Goal: Check status: Check status

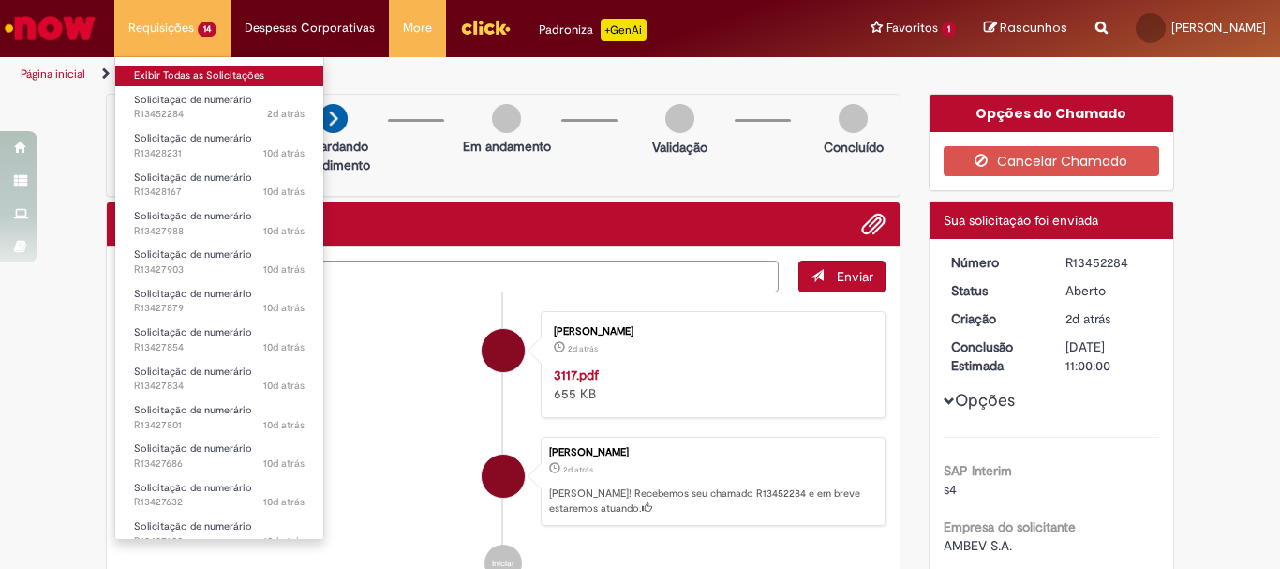
click at [202, 79] on link "Exibir Todas as Solicitações" at bounding box center [219, 76] width 208 height 21
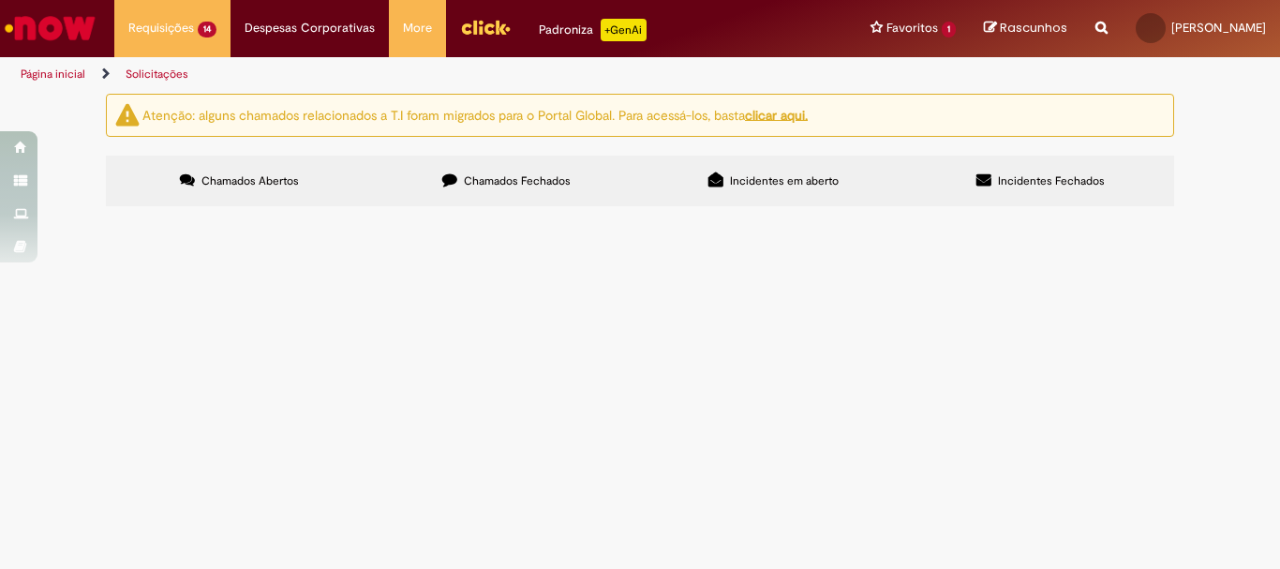
scroll to position [187, 0]
click at [0, 0] on span "LOCAÇÃO DE PALETEIRAS NOTA REFERENTE A JULHO/2025" at bounding box center [0, 0] width 0 height 0
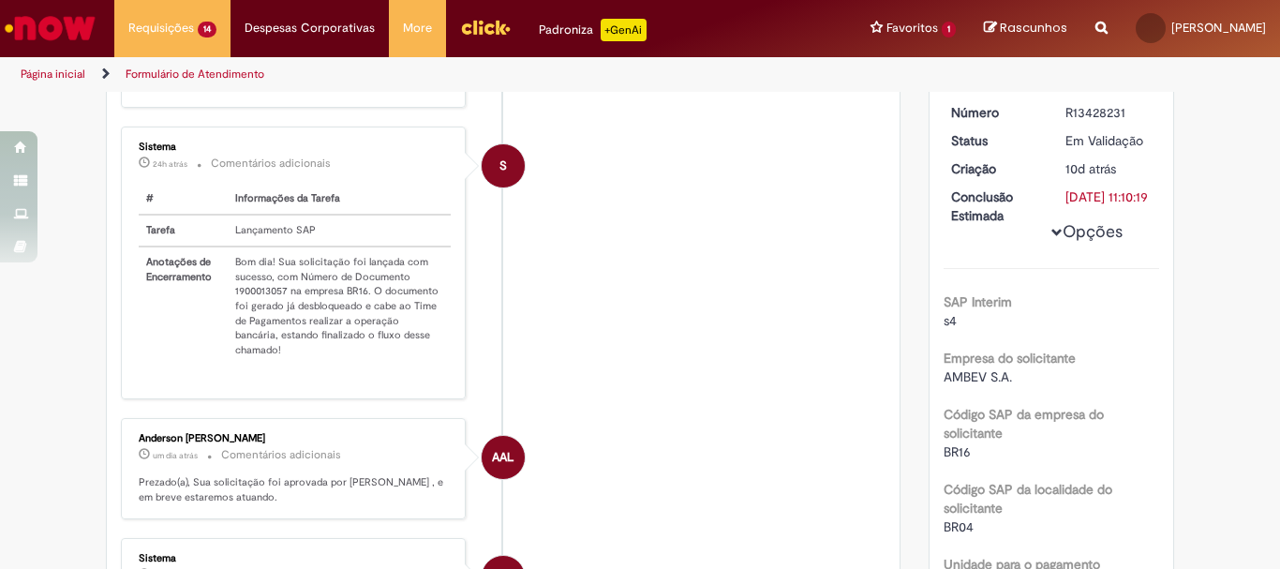
scroll to position [295, 0]
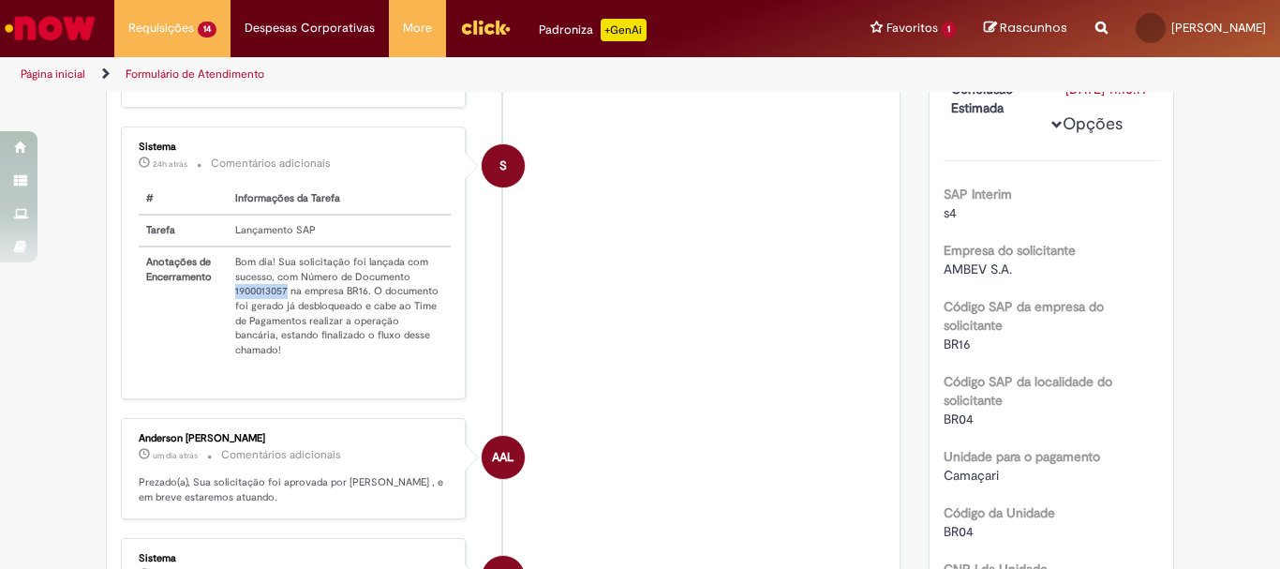
drag, startPoint x: 227, startPoint y: 306, endPoint x: 281, endPoint y: 306, distance: 54.4
click at [281, 306] on td "Bom dia! Sua solicitação foi lançada com sucesso, com Número de Documento 19000…" at bounding box center [339, 306] width 223 height 119
copy td "1900013057"
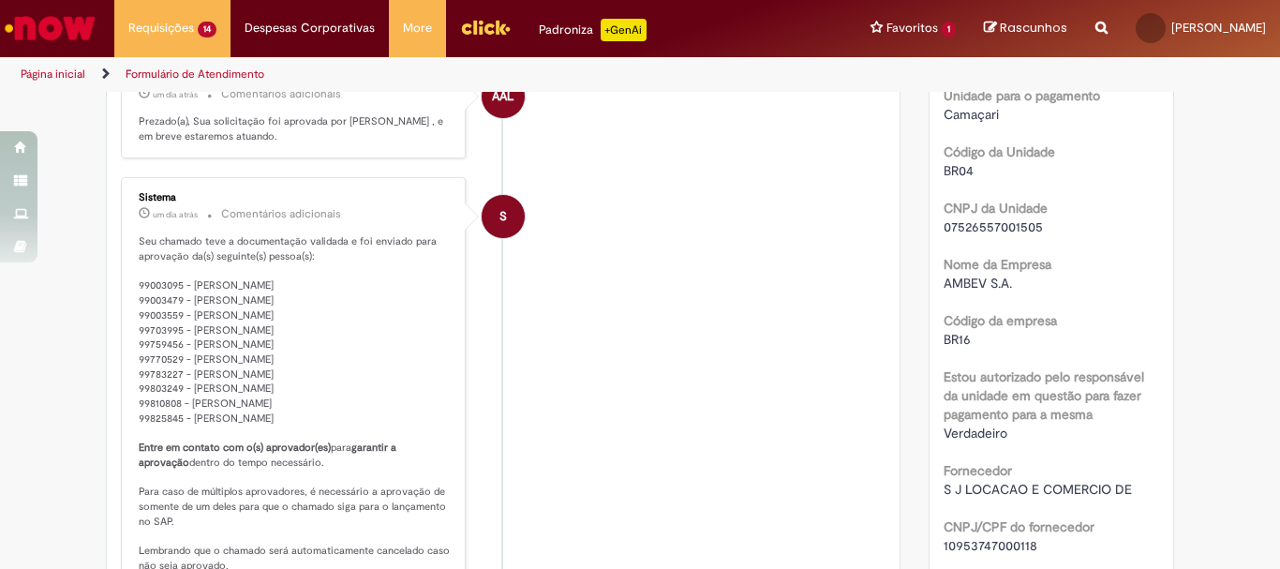
scroll to position [1031, 0]
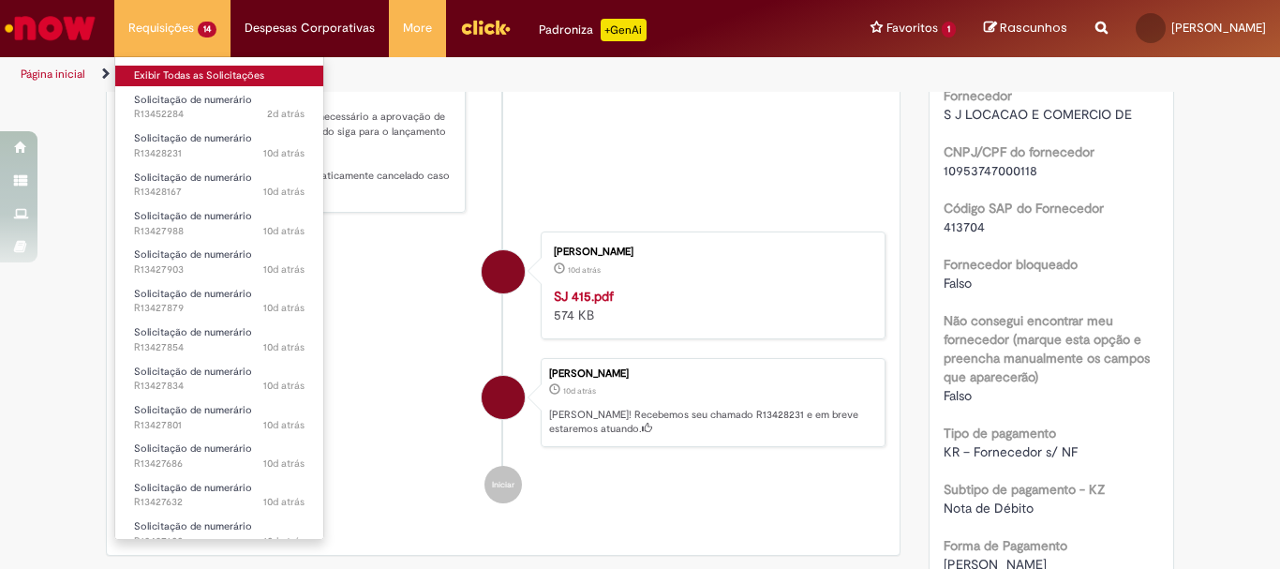
click at [205, 78] on link "Exibir Todas as Solicitações" at bounding box center [219, 76] width 208 height 21
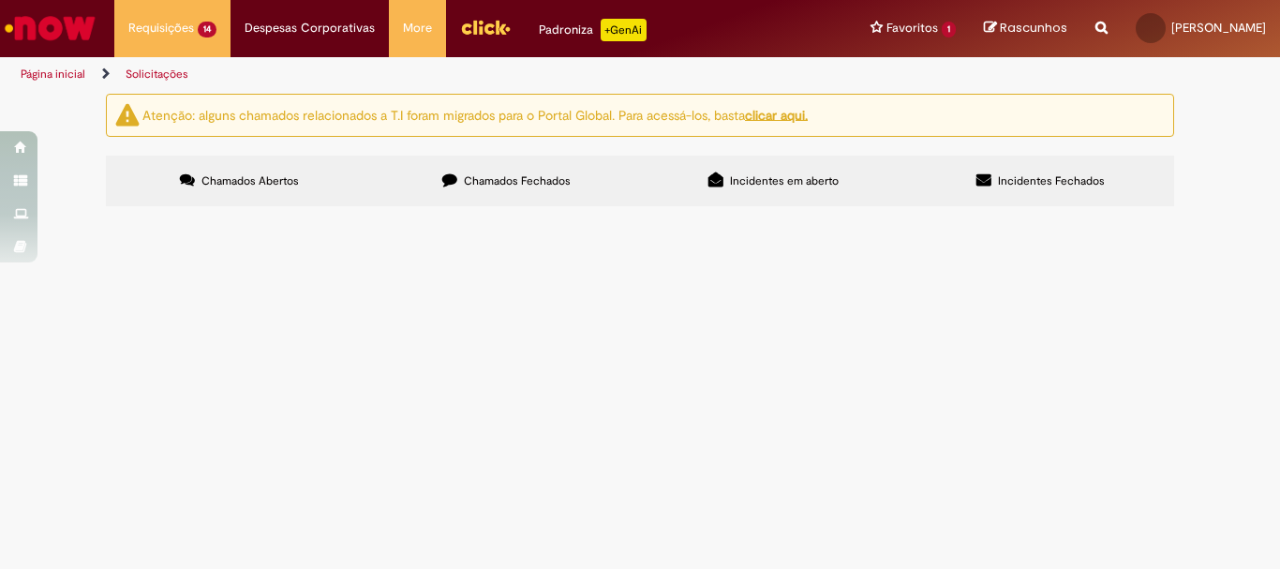
click at [0, 0] on span "LOCAÇÃO DE EQUIPAMENTOS VALOR REFERENTE A JULHO" at bounding box center [0, 0] width 0 height 0
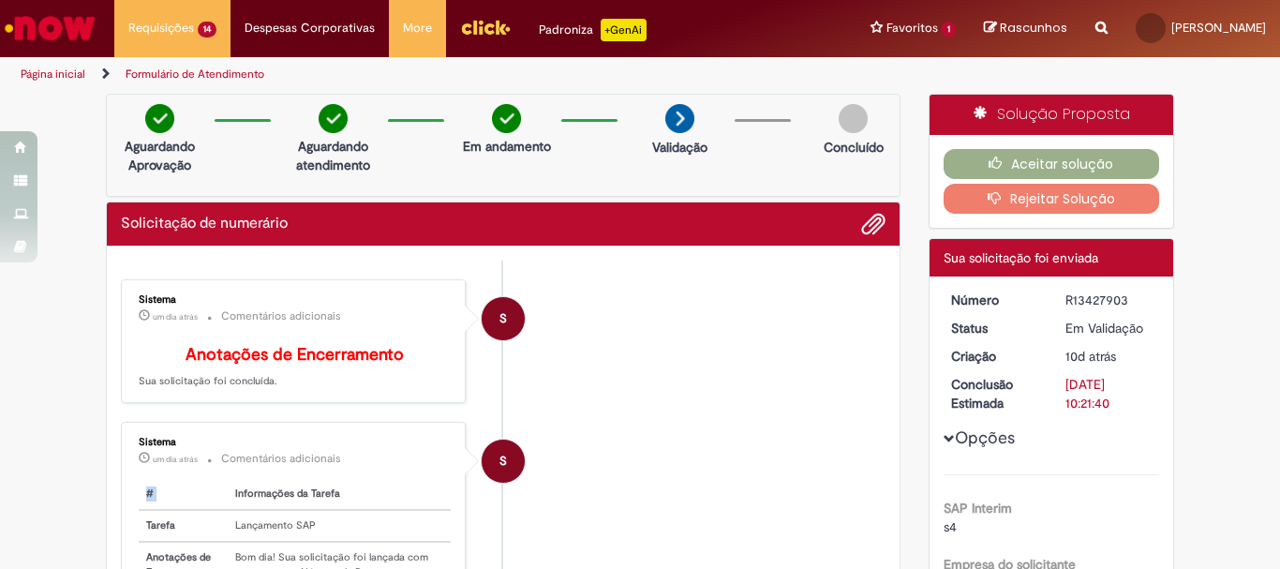
drag, startPoint x: 227, startPoint y: 496, endPoint x: 263, endPoint y: 492, distance: 36.7
click at [263, 492] on div "Sistema um dia atrás um dia atrás Comentários adicionais # Informações da Taref…" at bounding box center [294, 557] width 334 height 261
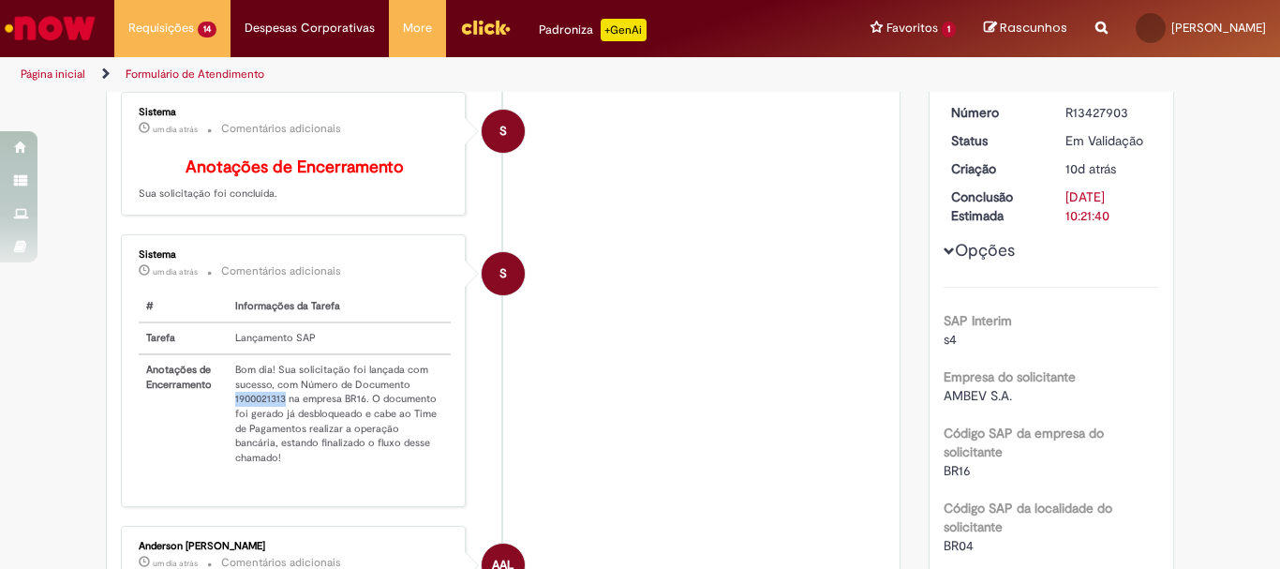
drag, startPoint x: 222, startPoint y: 414, endPoint x: 278, endPoint y: 418, distance: 56.4
click at [278, 418] on td "Bom dia! Sua solicitação foi lançada com sucesso, com Número de Documento 19000…" at bounding box center [339, 413] width 223 height 119
copy td "1900021313"
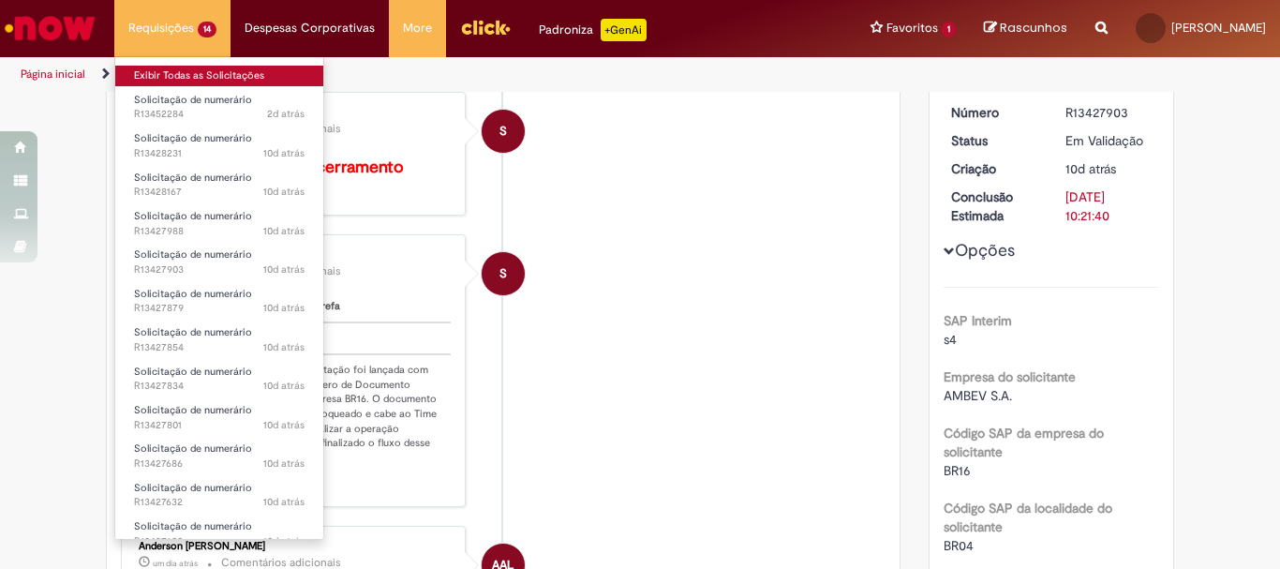
click at [180, 67] on link "Exibir Todas as Solicitações" at bounding box center [219, 76] width 208 height 21
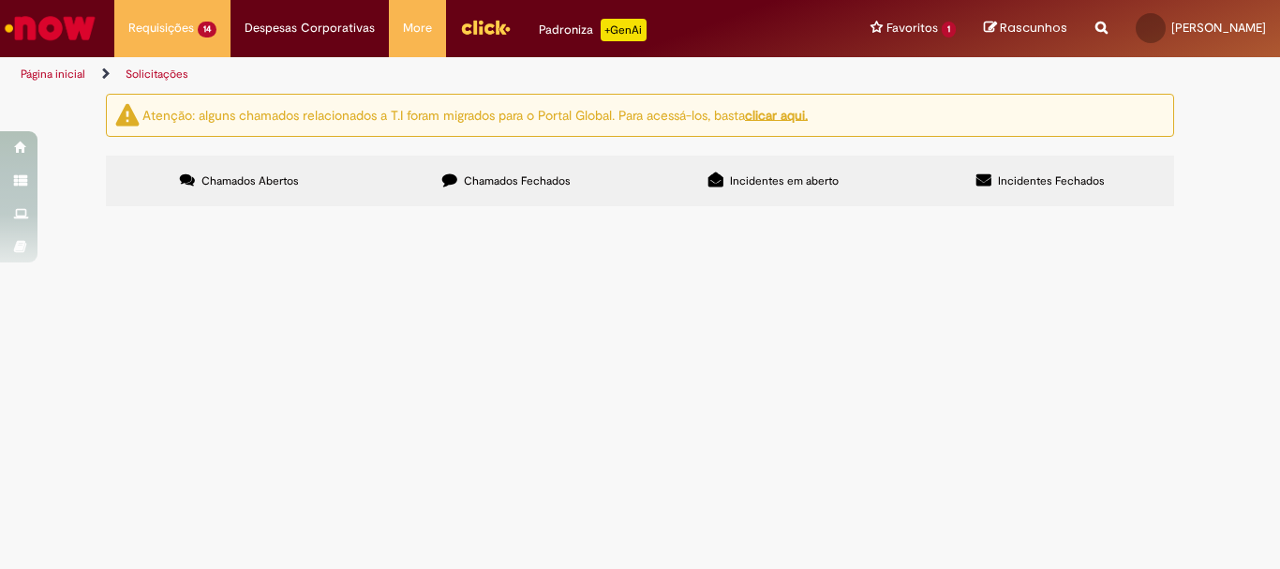
click at [0, 0] on span "LOCAÇÃO DE EQUIPAMENTOS" at bounding box center [0, 0] width 0 height 0
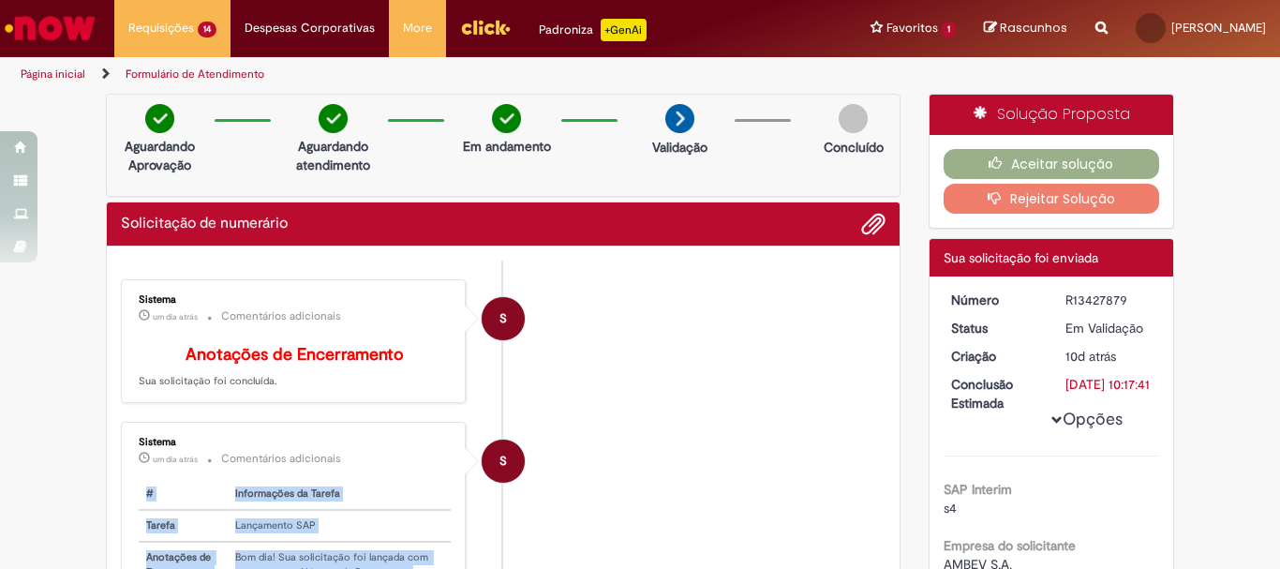
drag, startPoint x: 223, startPoint y: 491, endPoint x: 295, endPoint y: 490, distance: 72.2
click at [293, 486] on div "Sistema um dia atrás um dia atrás Comentários adicionais # Informações da Taref…" at bounding box center [294, 557] width 334 height 261
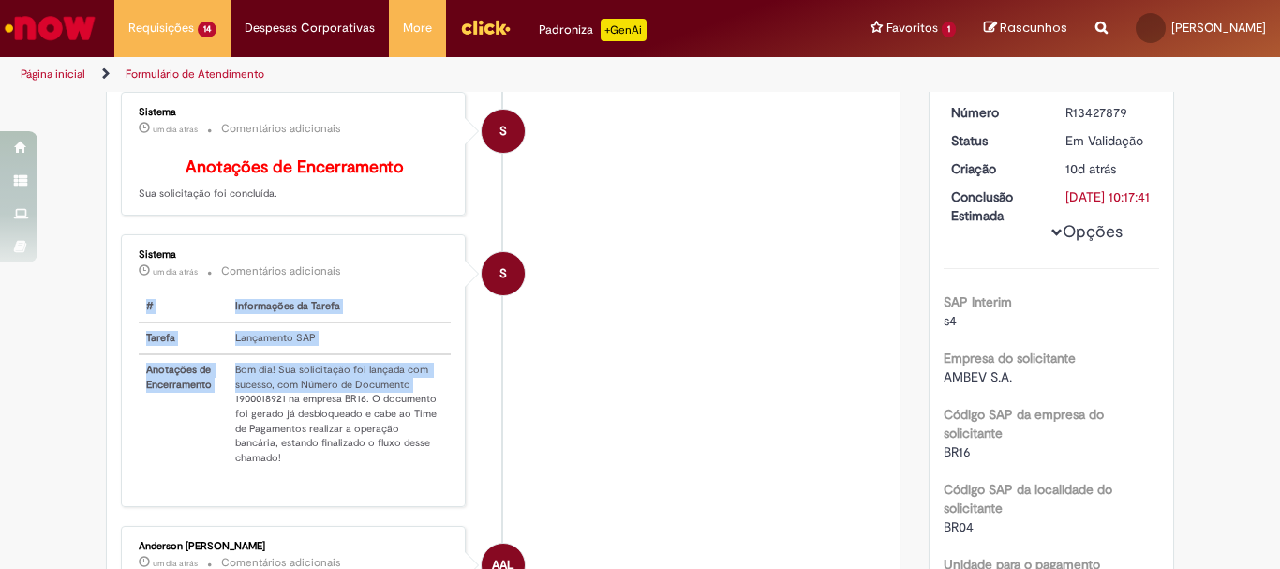
scroll to position [281, 0]
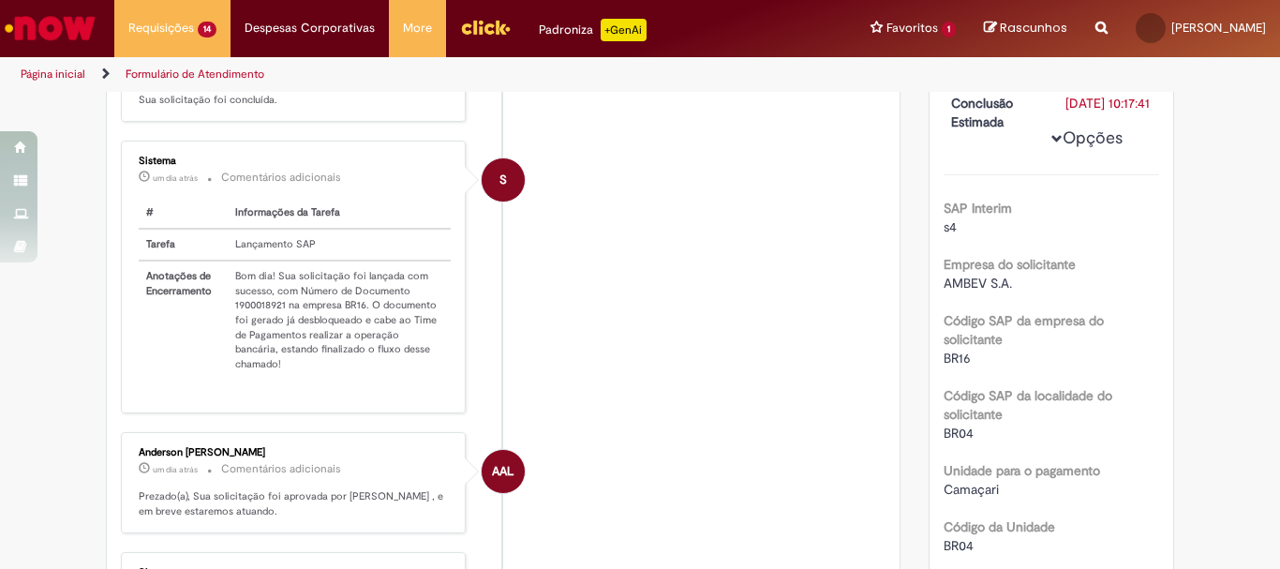
click at [283, 411] on div "Sistema um dia atrás um dia atrás Comentários adicionais # Informações da Taref…" at bounding box center [293, 277] width 345 height 272
drag, startPoint x: 227, startPoint y: 322, endPoint x: 277, endPoint y: 325, distance: 50.8
click at [277, 325] on td "Bom dia! Sua solicitação foi lançada com sucesso, com Número de Documento 19000…" at bounding box center [339, 320] width 223 height 119
copy td "1900018921"
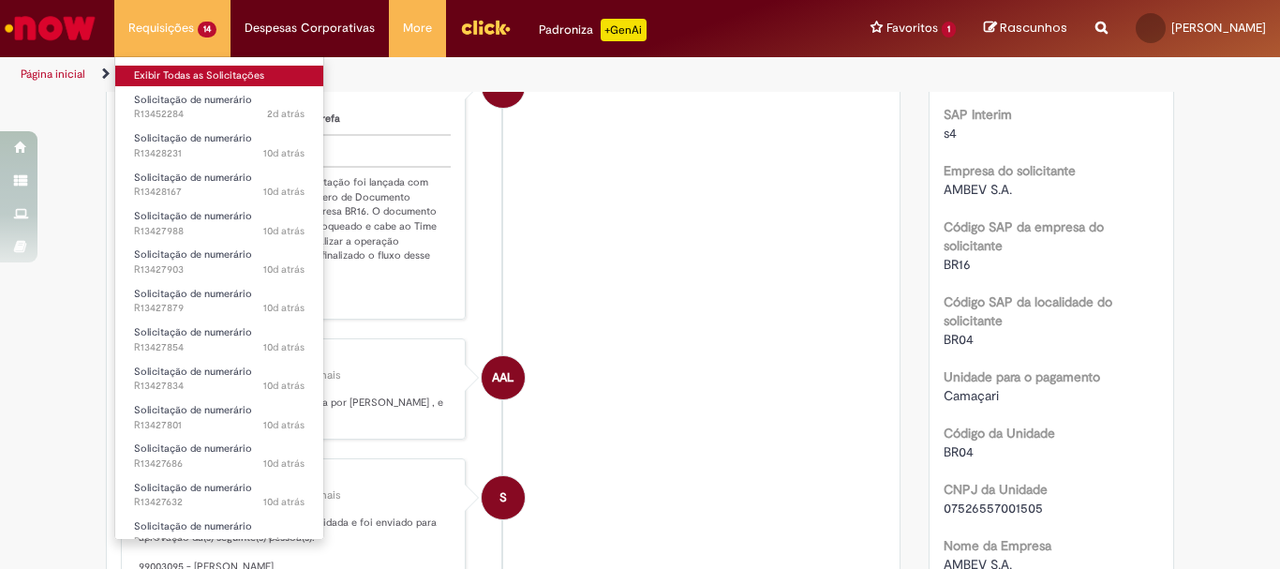
click at [195, 76] on link "Exibir Todas as Solicitações" at bounding box center [219, 76] width 208 height 21
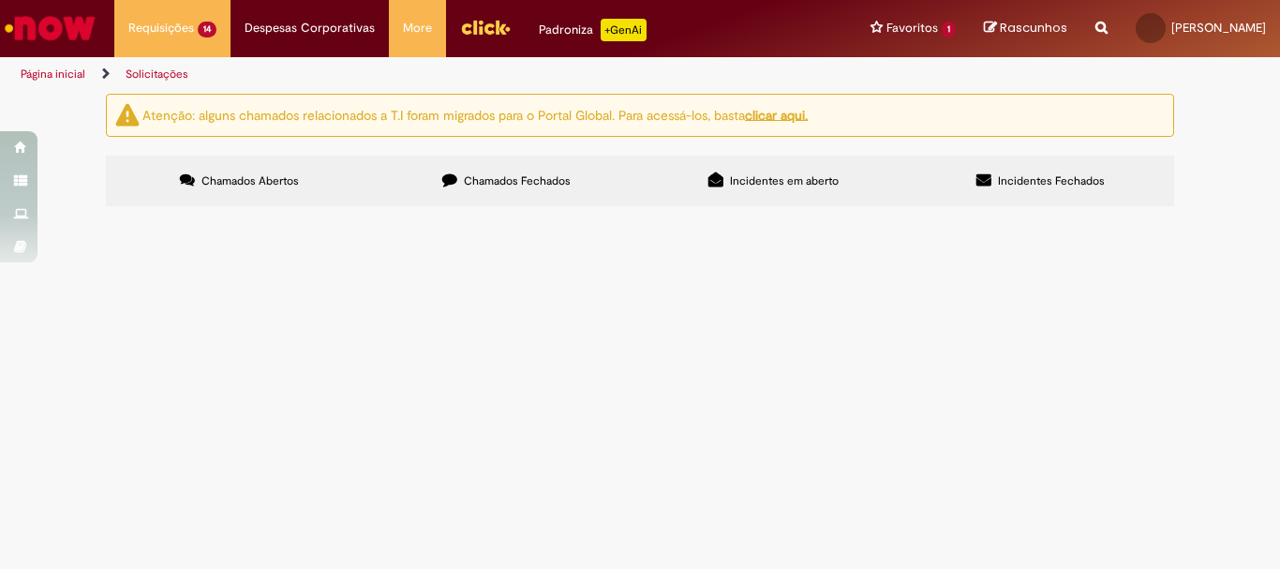
scroll to position [187, 0]
click at [0, 0] on span "R13427854" at bounding box center [0, 0] width 0 height 0
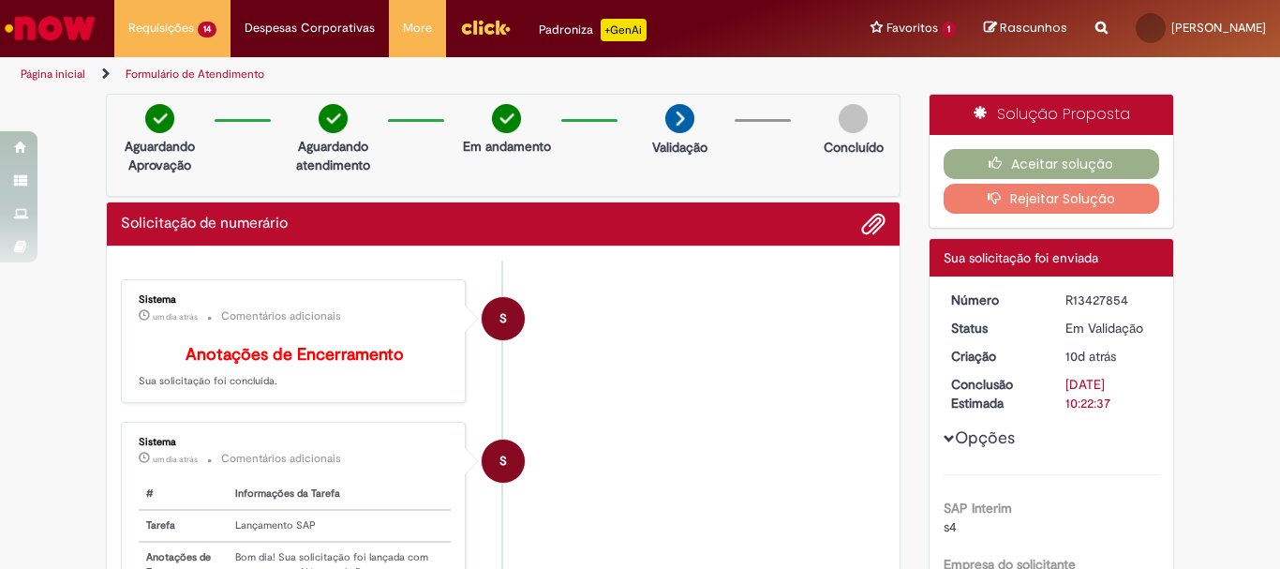
scroll to position [187, 0]
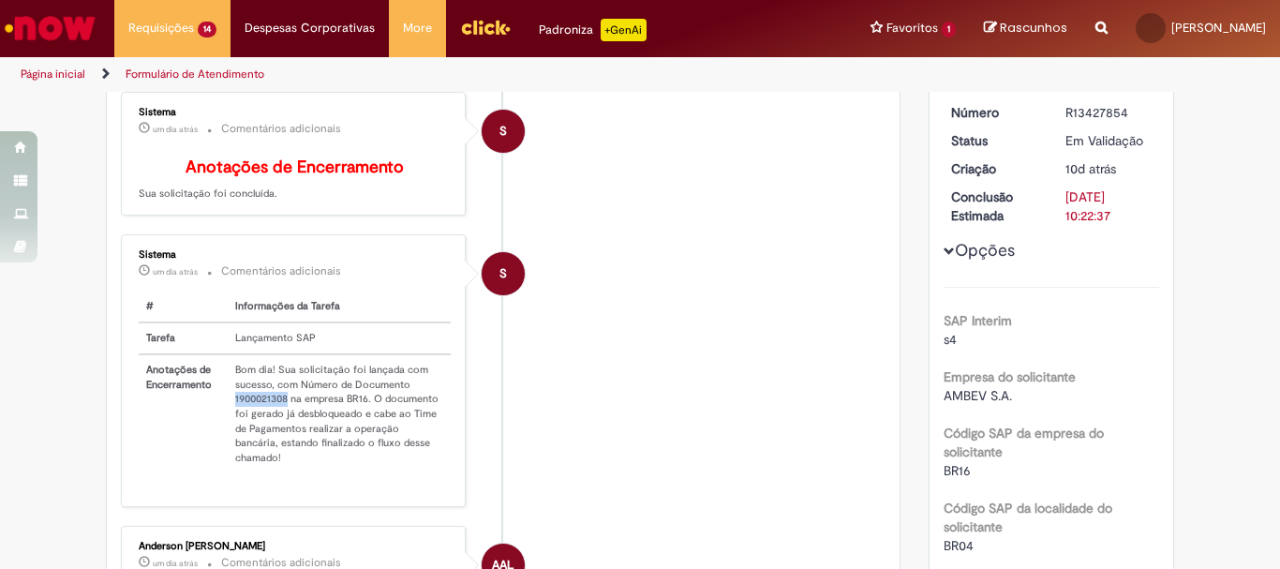
drag, startPoint x: 227, startPoint y: 413, endPoint x: 280, endPoint y: 417, distance: 53.6
click at [280, 417] on td "Bom dia! Sua solicitação foi lançada com sucesso, com Número de Documento 19000…" at bounding box center [339, 413] width 223 height 119
copy td "1900021308"
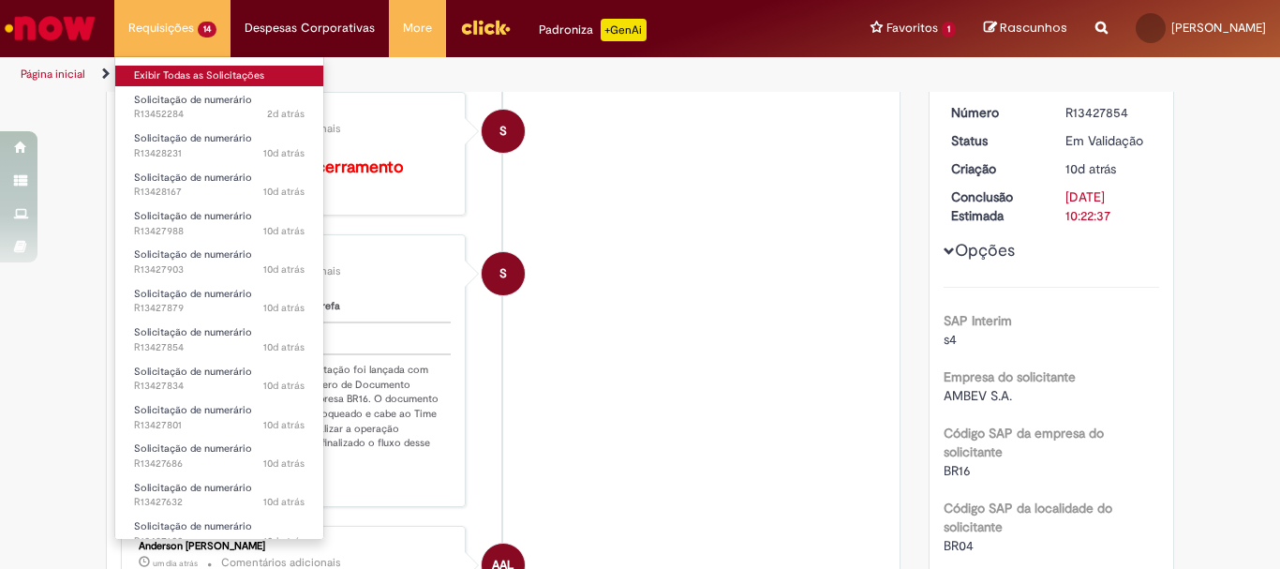
click at [186, 82] on link "Exibir Todas as Solicitações" at bounding box center [219, 76] width 208 height 21
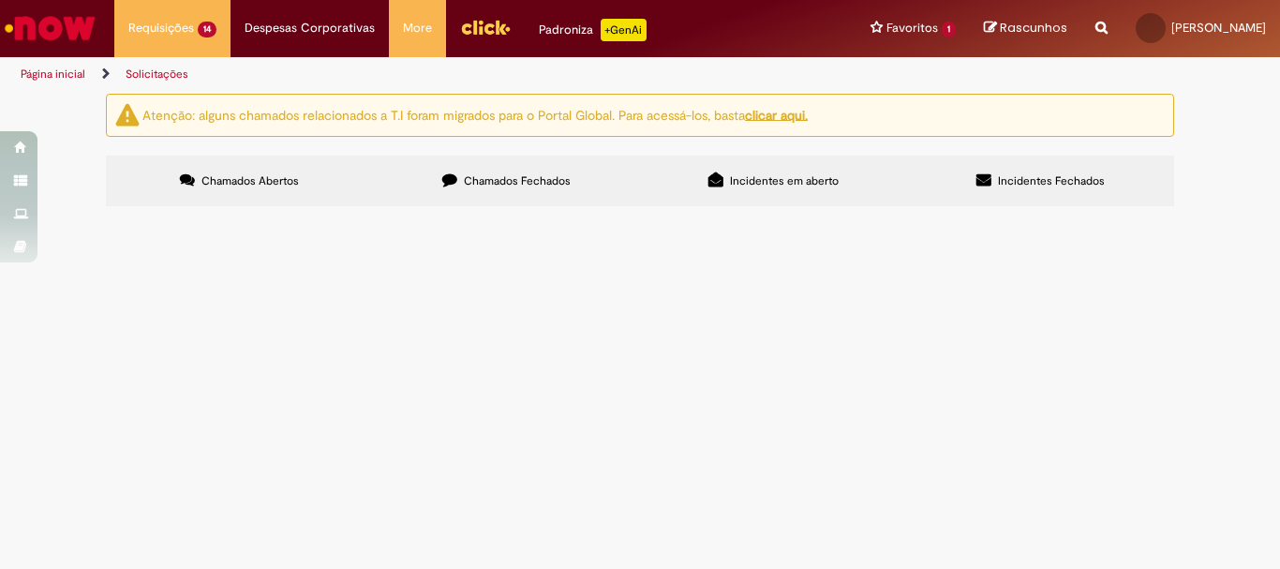
scroll to position [318, 0]
click at [0, 0] on span "R13427600" at bounding box center [0, 0] width 0 height 0
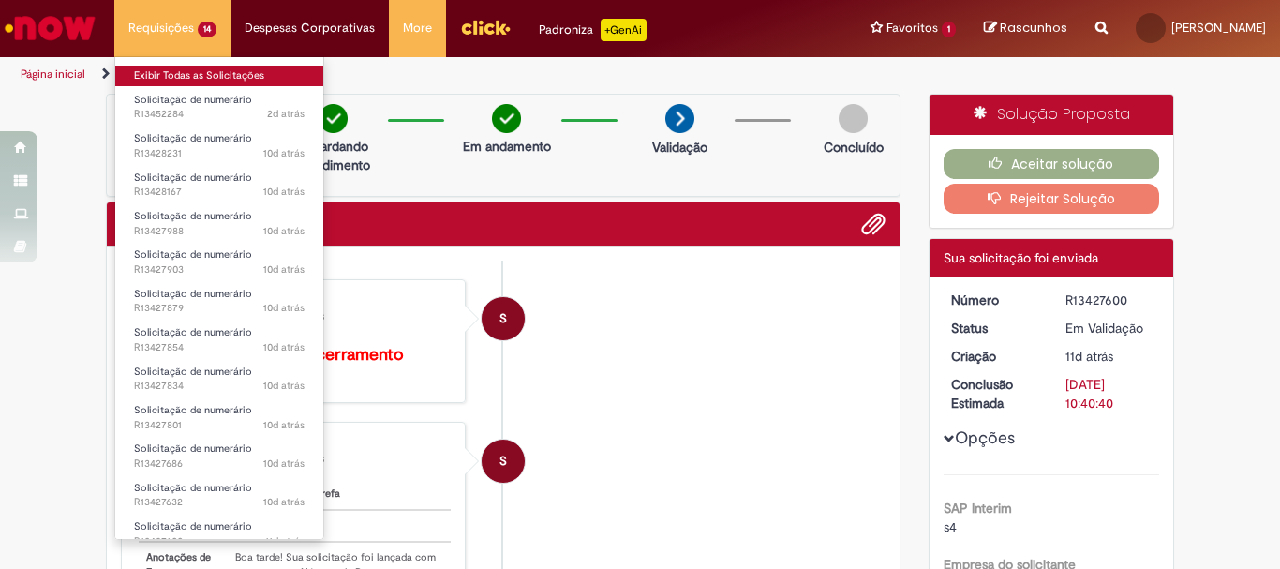
click at [189, 72] on link "Exibir Todas as Solicitações" at bounding box center [219, 76] width 208 height 21
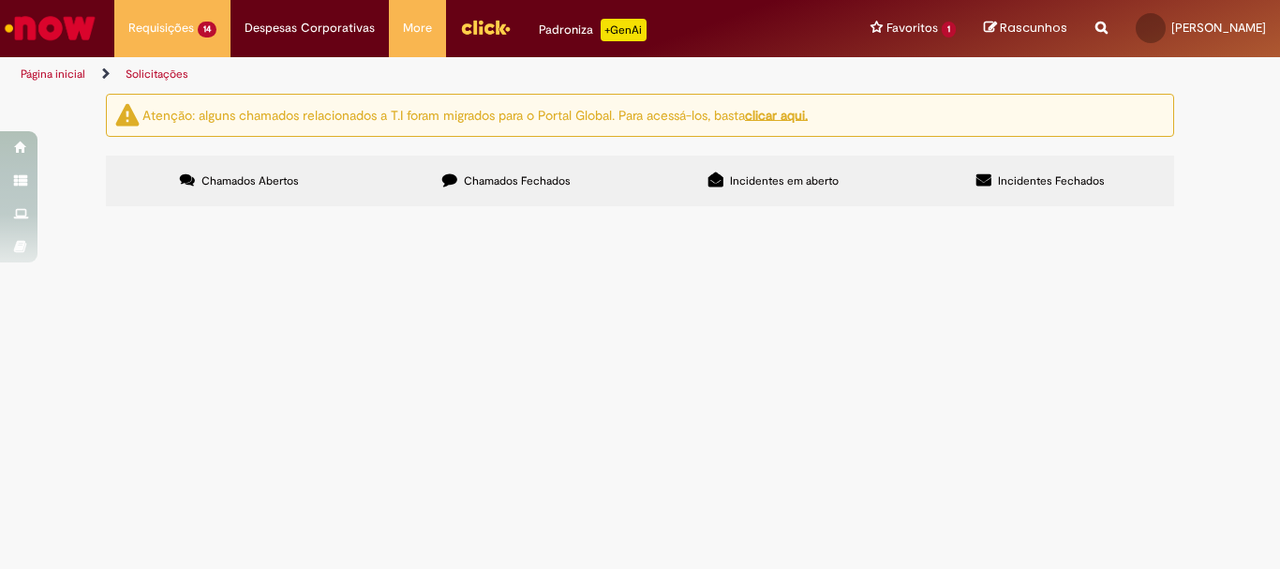
scroll to position [281, 0]
click at [0, 0] on span "LOCAÇÃO DE EQUIPAMENTOS" at bounding box center [0, 0] width 0 height 0
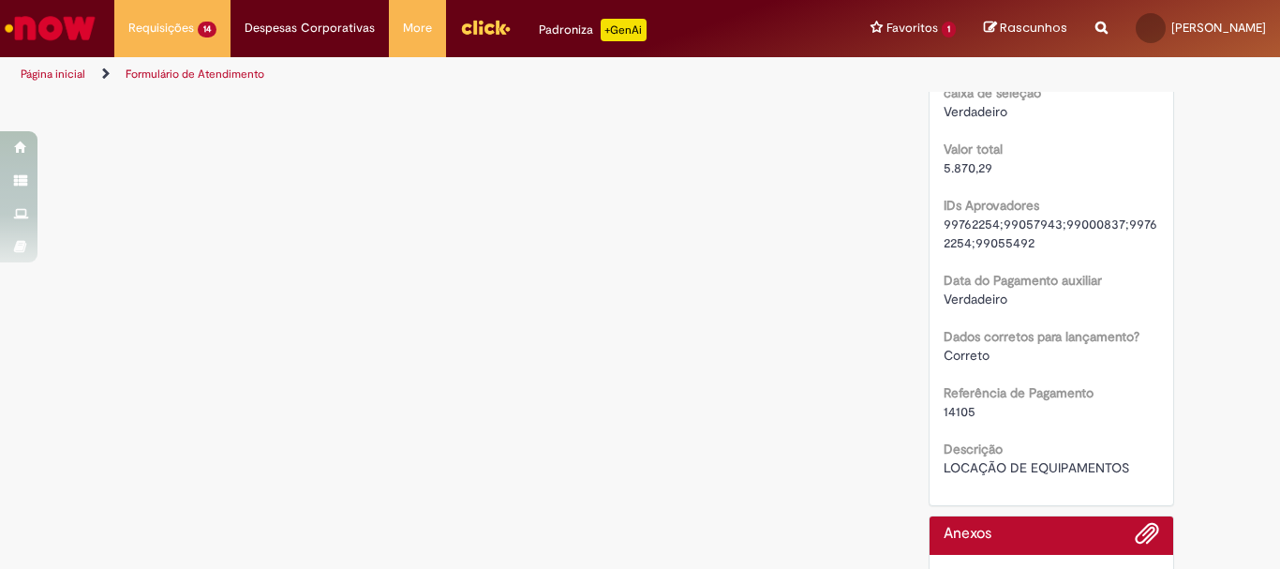
scroll to position [1887, 0]
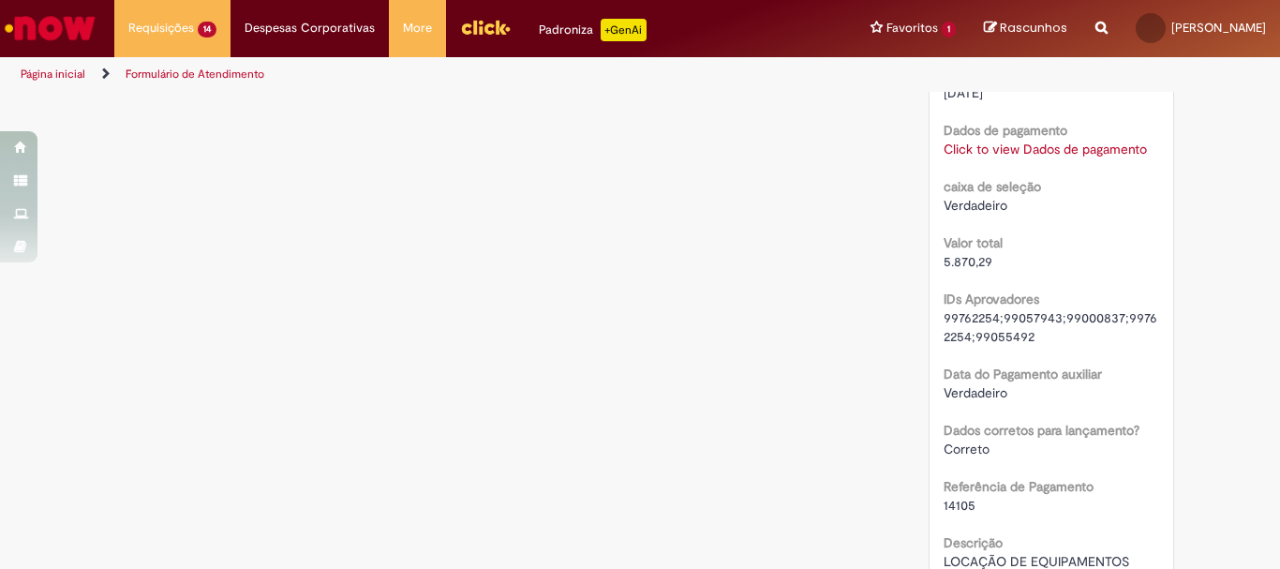
click at [1082, 157] on link "Click to view Dados de pagamento" at bounding box center [1045, 149] width 203 height 17
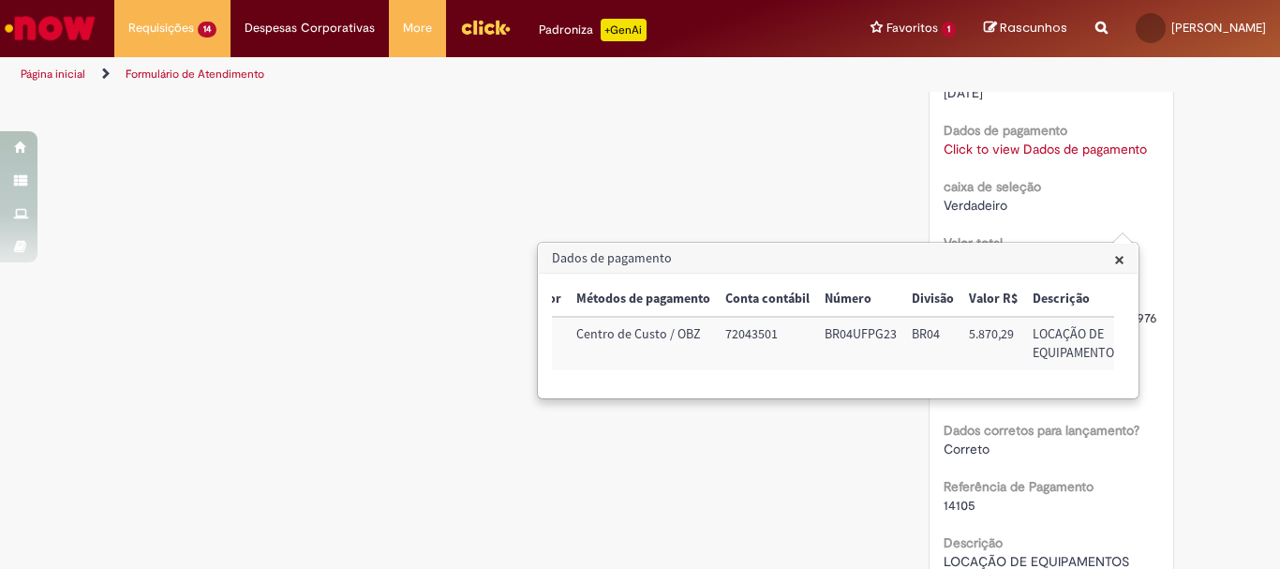
scroll to position [0, 238]
drag, startPoint x: 786, startPoint y: 148, endPoint x: 835, endPoint y: 173, distance: 54.9
click at [1127, 257] on h3 "Dados de pagamento" at bounding box center [838, 259] width 599 height 30
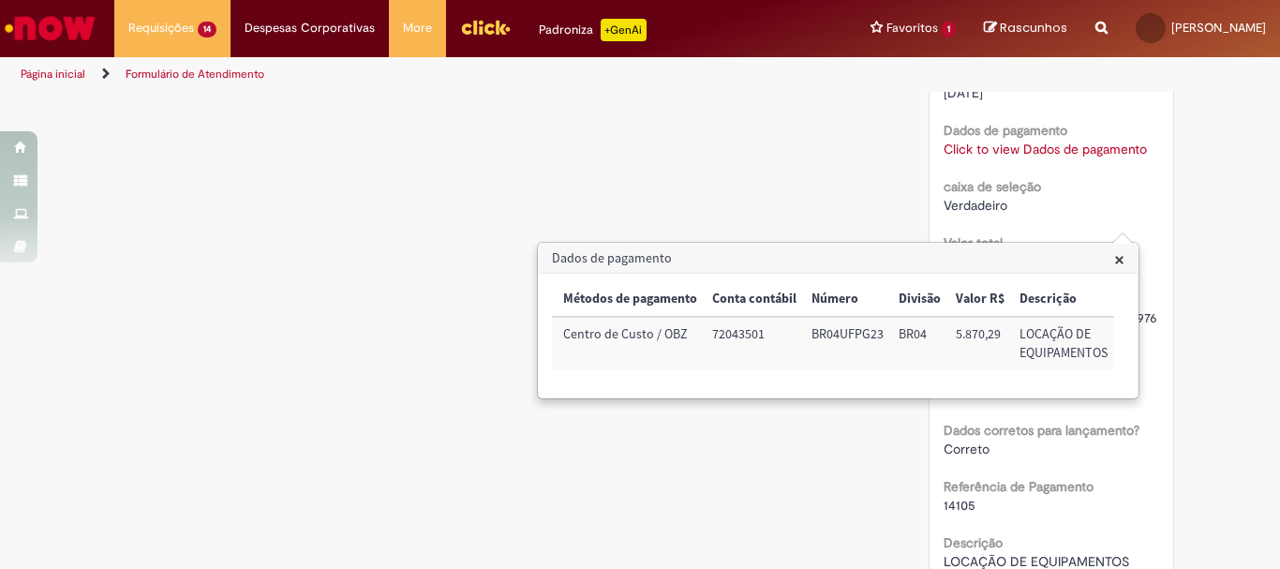
click at [1120, 263] on span "×" at bounding box center [1119, 259] width 10 height 25
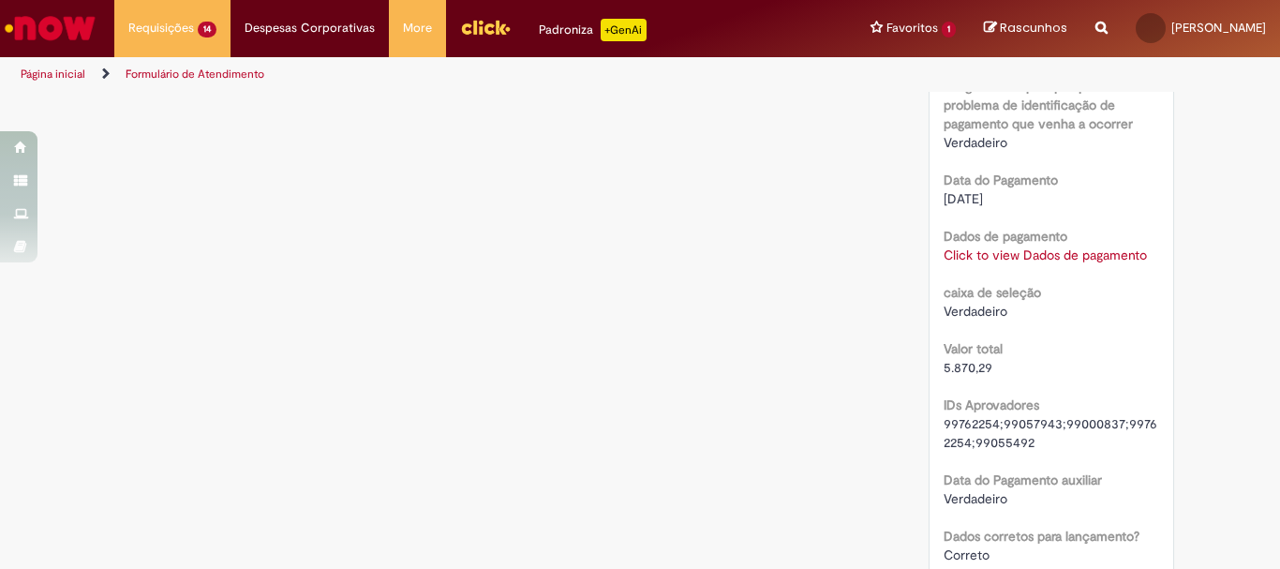
scroll to position [1875, 0]
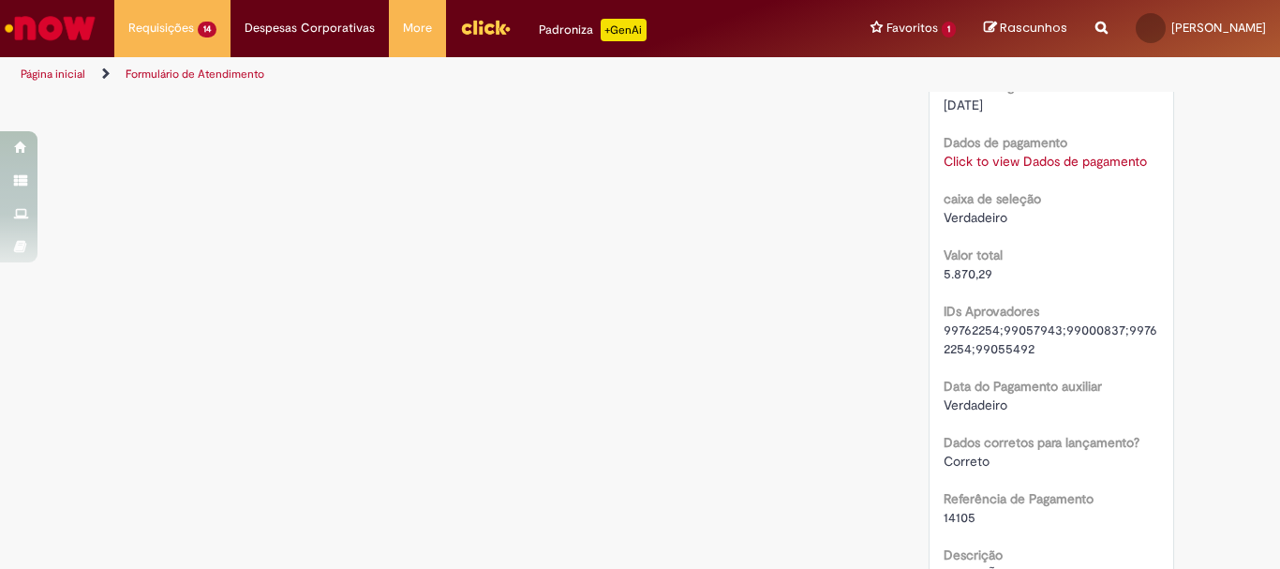
click at [1063, 170] on link "Click to view Dados de pagamento" at bounding box center [1045, 161] width 203 height 17
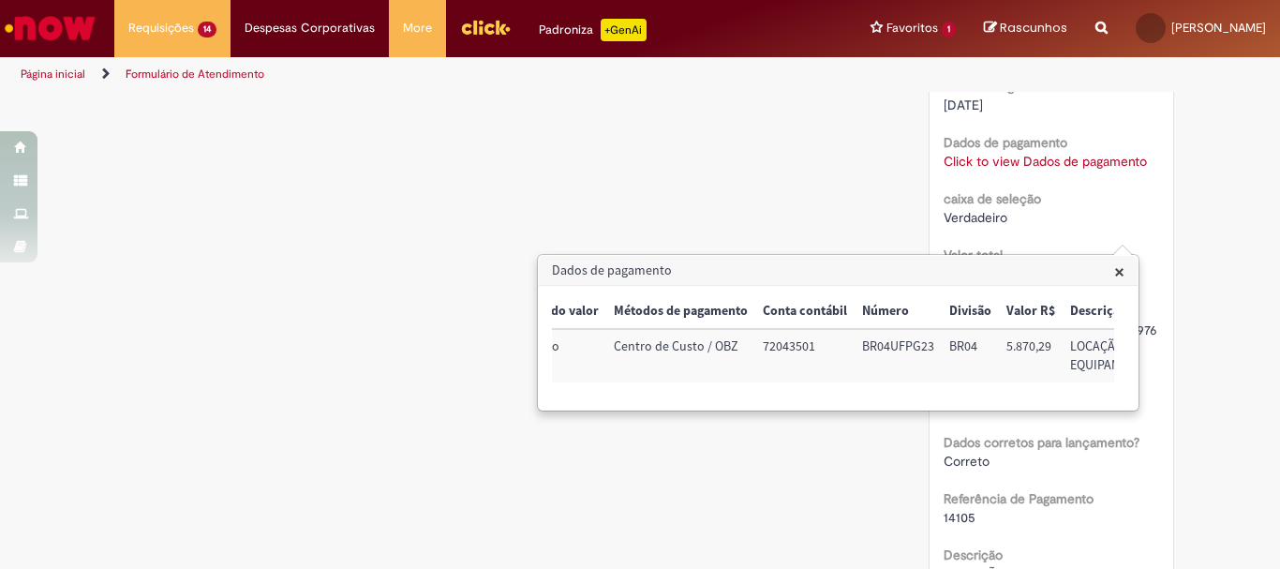
scroll to position [0, 225]
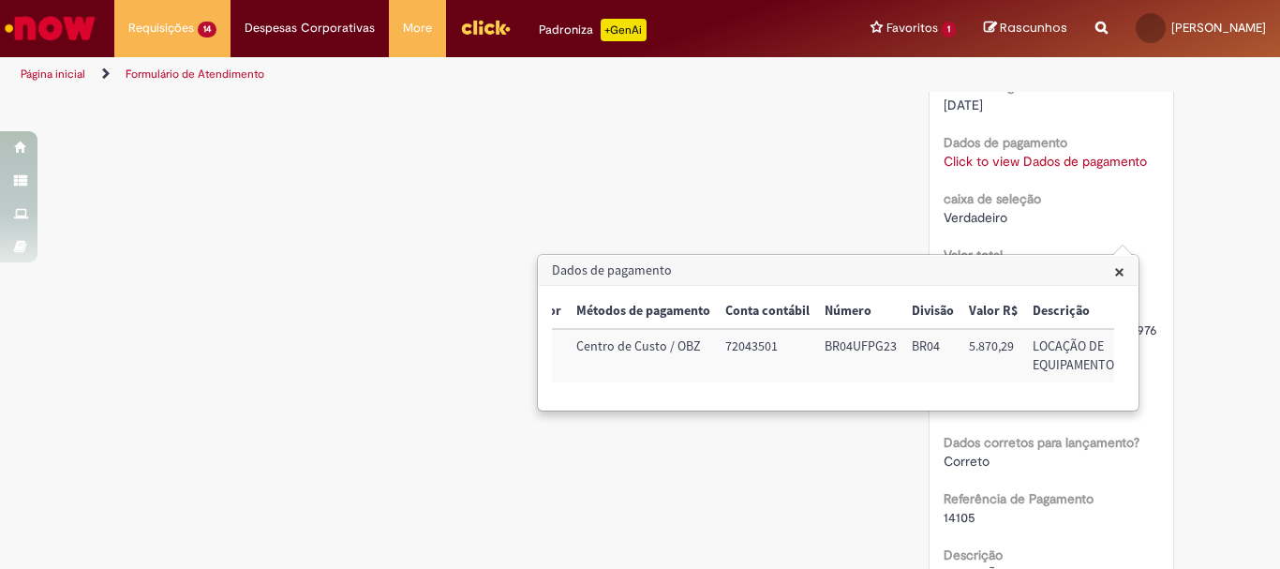
click at [1117, 277] on span "×" at bounding box center [1119, 271] width 10 height 25
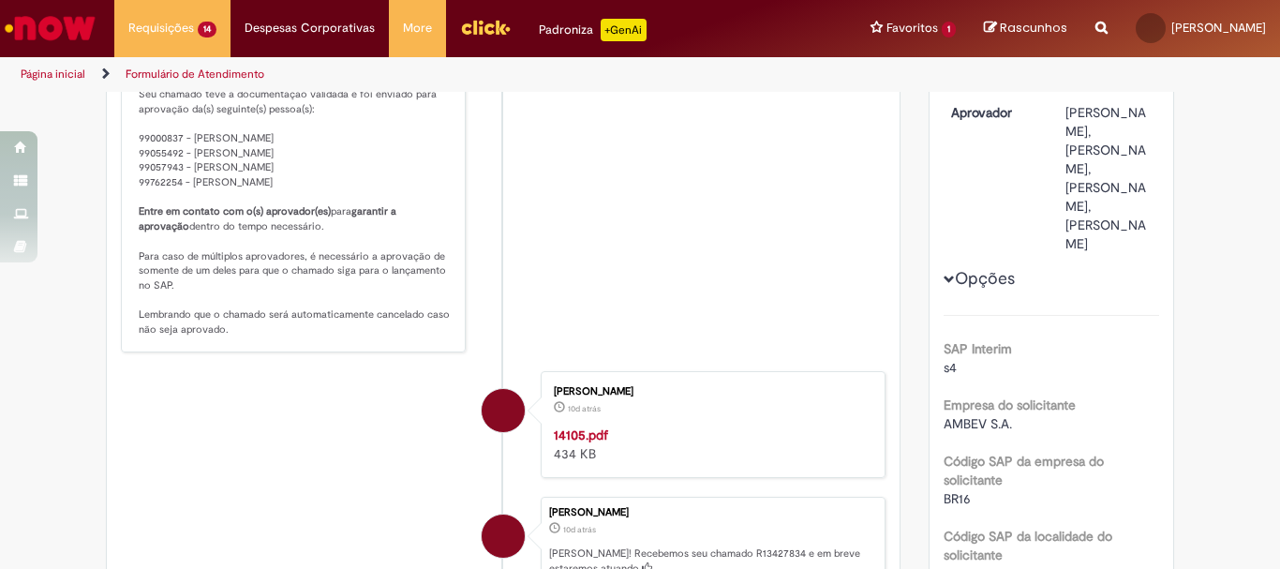
scroll to position [94, 0]
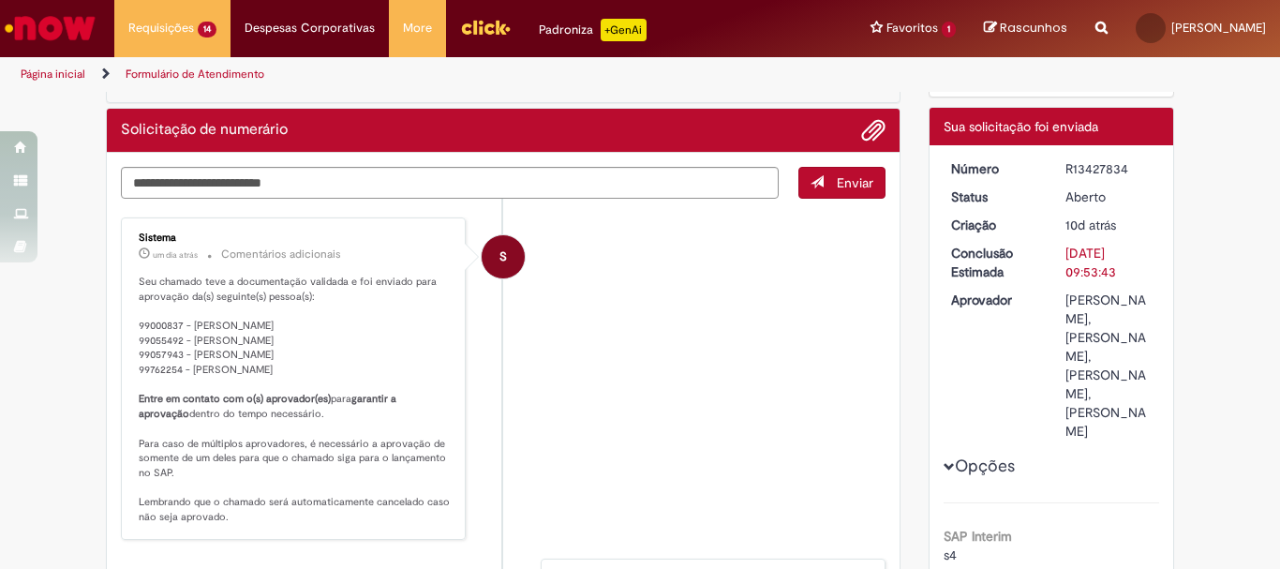
click at [988, 274] on dt "Conclusão Estimada" at bounding box center [994, 262] width 115 height 37
click at [997, 276] on dt "Conclusão Estimada" at bounding box center [994, 262] width 115 height 37
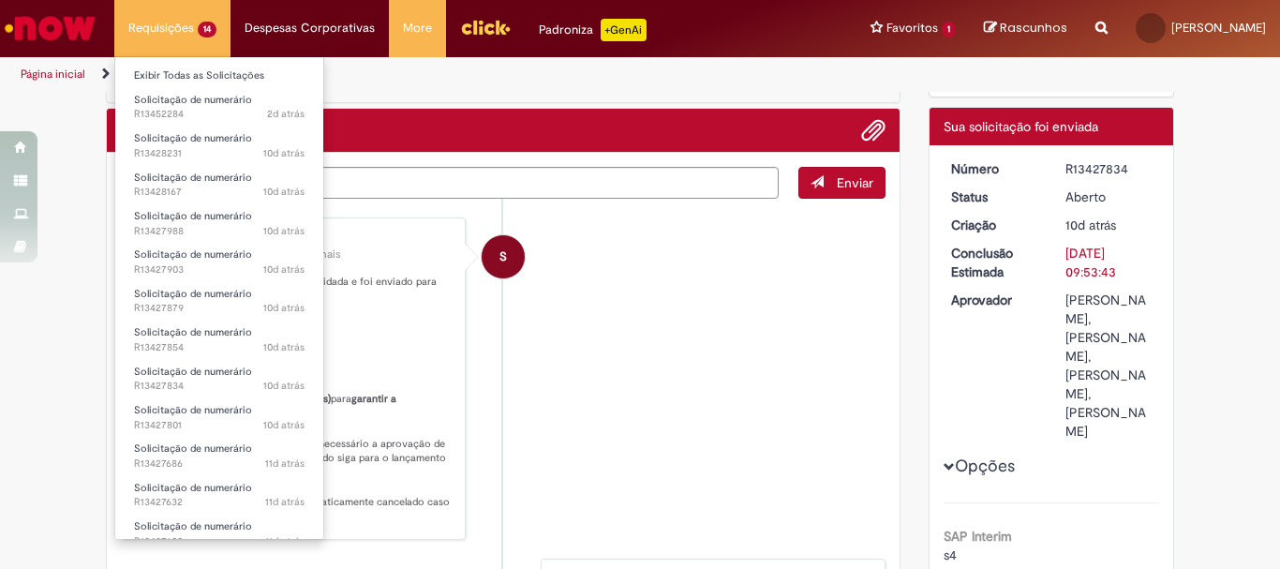
click at [208, 65] on li "Exibir Todas as Solicitações" at bounding box center [219, 74] width 208 height 24
click at [210, 66] on link "Exibir Todas as Solicitações" at bounding box center [219, 76] width 208 height 21
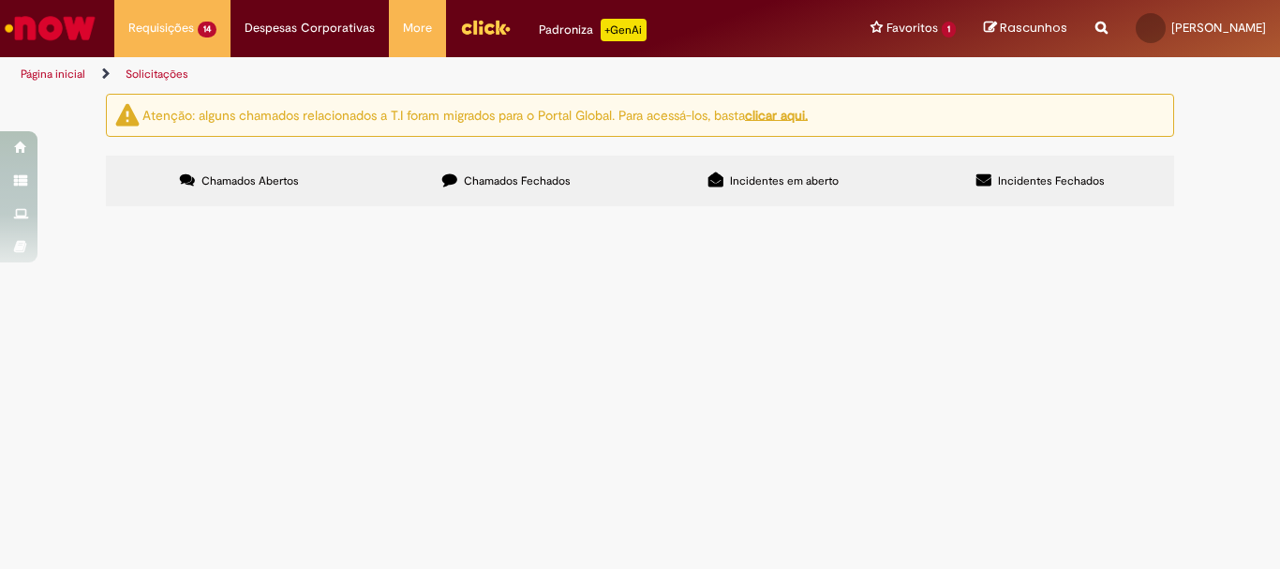
scroll to position [187, 0]
click at [0, 0] on span "LOCAÇÃO DE EQUIPAMENTOS" at bounding box center [0, 0] width 0 height 0
click at [0, 0] on span "Solicitação de numerário" at bounding box center [0, 0] width 0 height 0
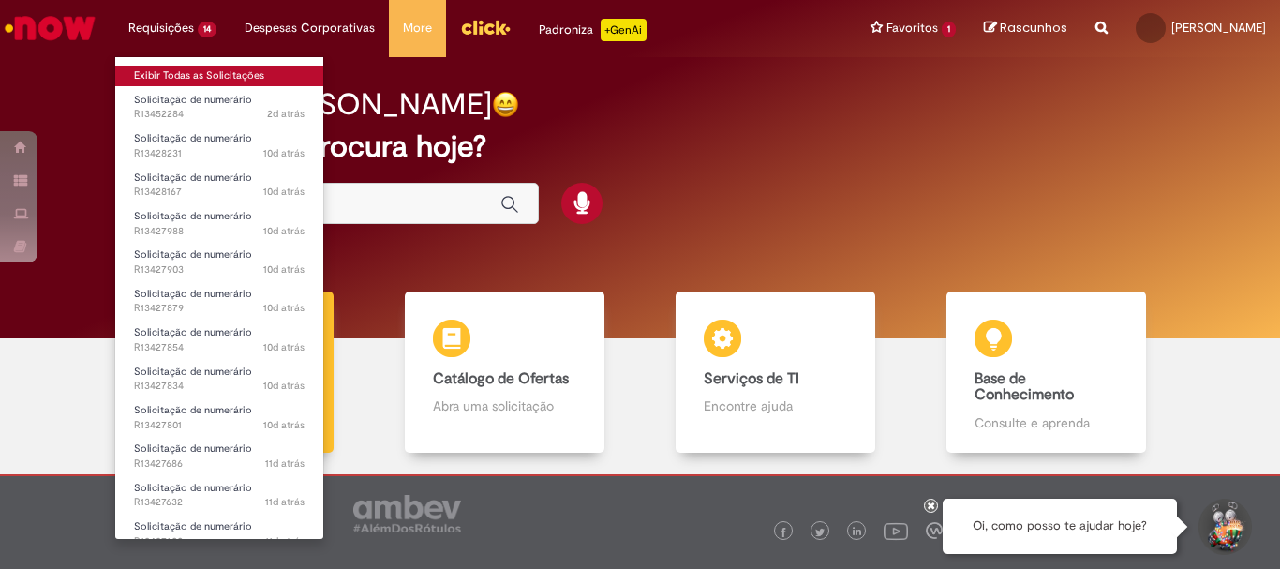
click at [216, 67] on link "Exibir Todas as Solicitações" at bounding box center [219, 76] width 208 height 21
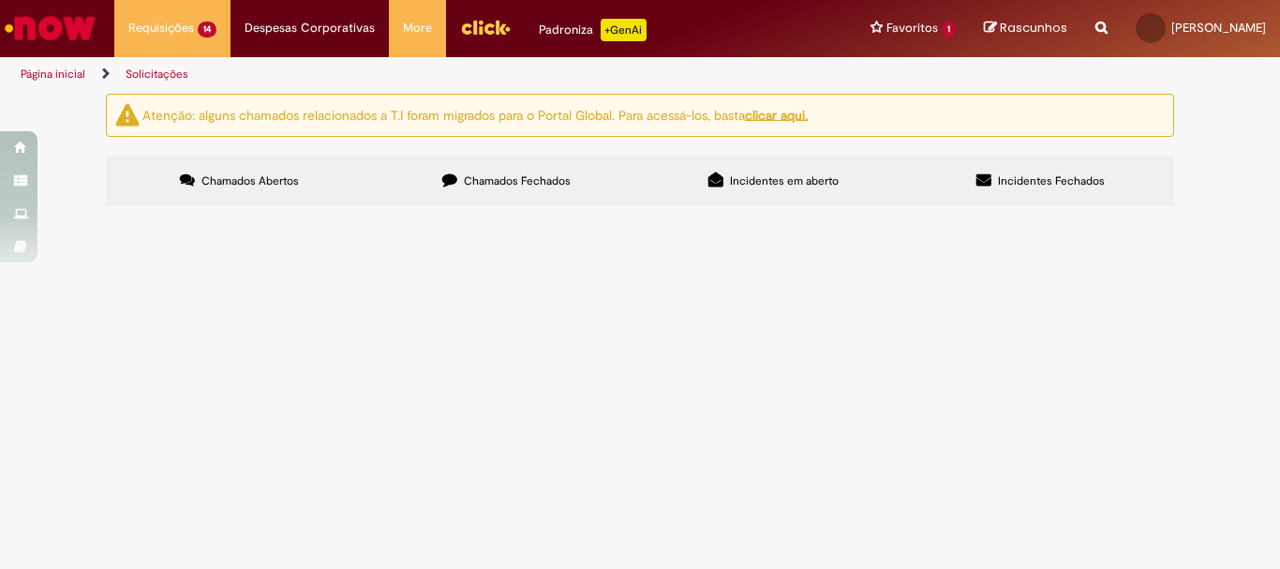
scroll to position [187, 0]
click at [0, 0] on span "LOCAÇÃO DE EQUIPAMENTOS" at bounding box center [0, 0] width 0 height 0
click at [0, 0] on td "LOCAÇÃO DE EQUIPAMENTOS" at bounding box center [0, 0] width 0 height 0
click at [0, 0] on span "Solicitação de numerário" at bounding box center [0, 0] width 0 height 0
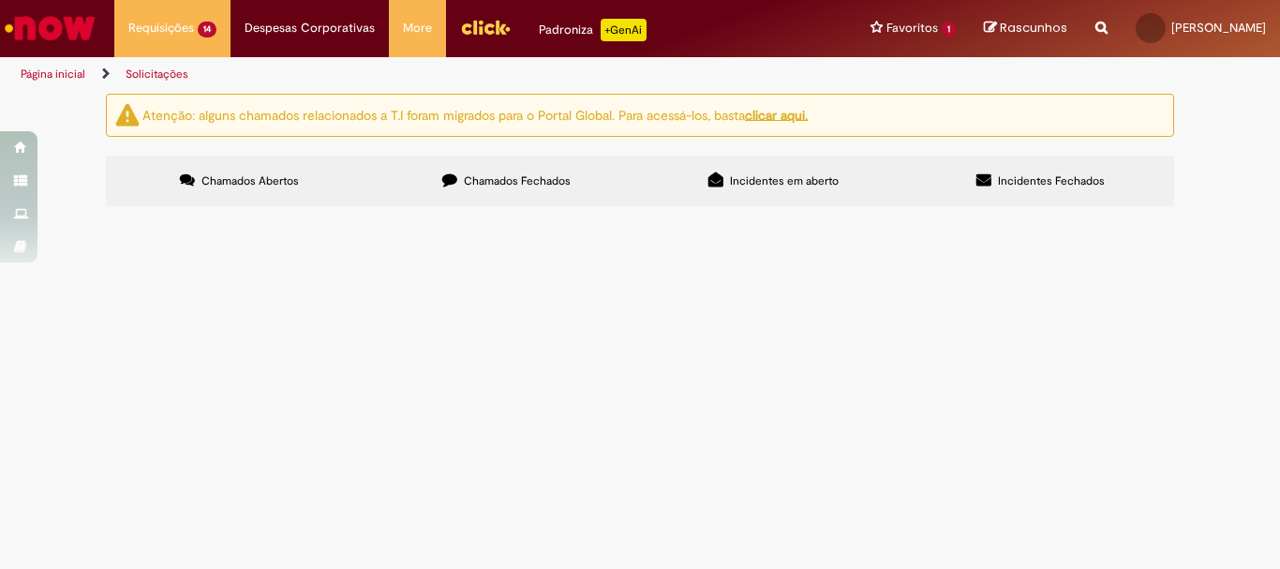
click at [0, 0] on span "NOTA PENDENTE REFERENTE A JUNHO DE 2023" at bounding box center [0, 0] width 0 height 0
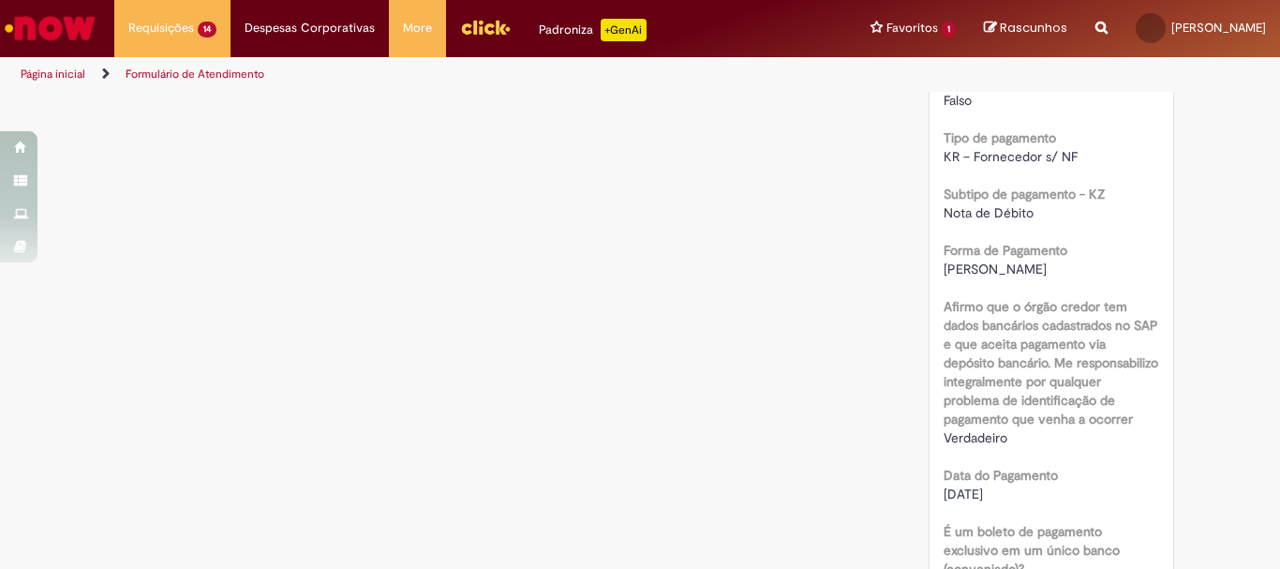
scroll to position [1420, 0]
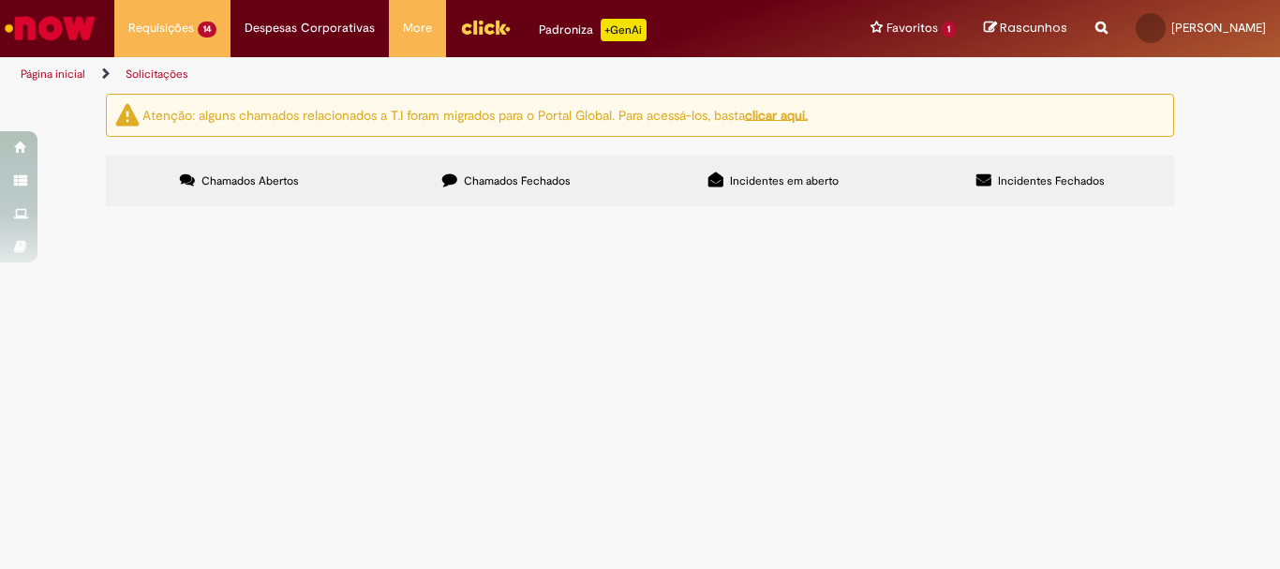
click at [0, 0] on span "SERVIÇO DE AUTOMAÇÃO DE EPI" at bounding box center [0, 0] width 0 height 0
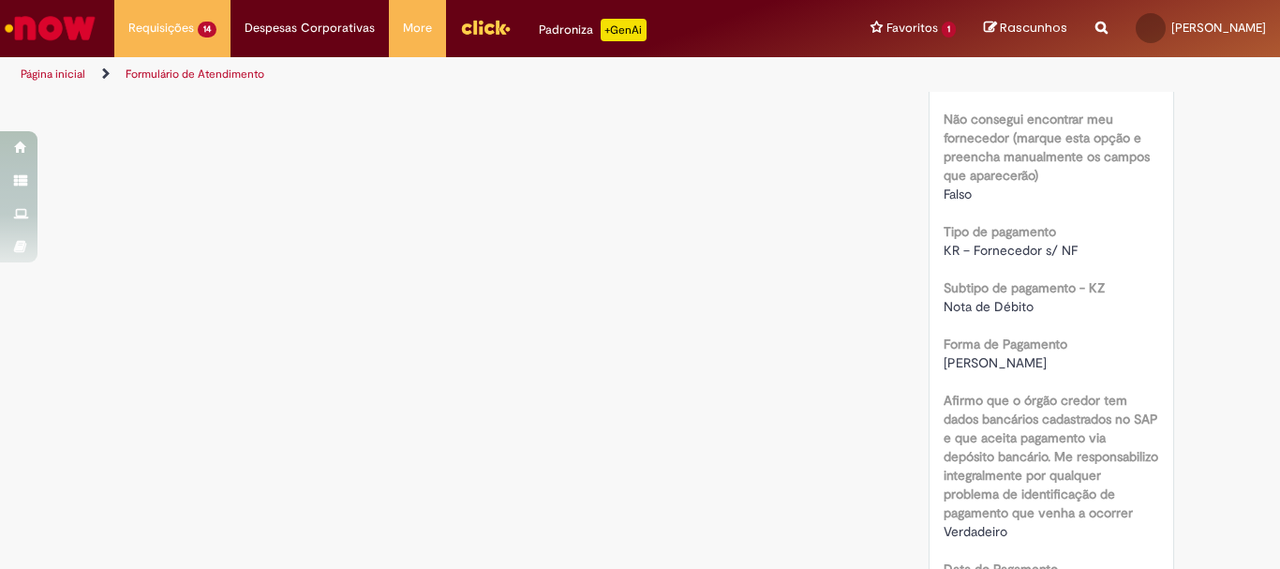
scroll to position [1514, 0]
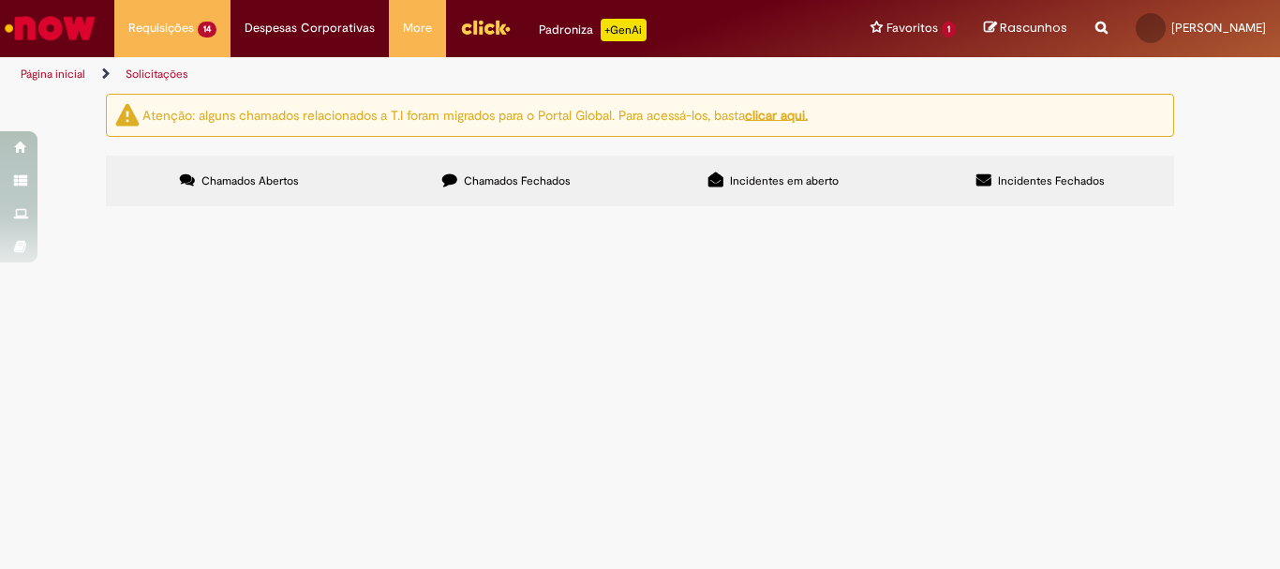
scroll to position [187, 0]
click at [0, 0] on span "LOCAÇÃO DE EQUIPAMENTOS" at bounding box center [0, 0] width 0 height 0
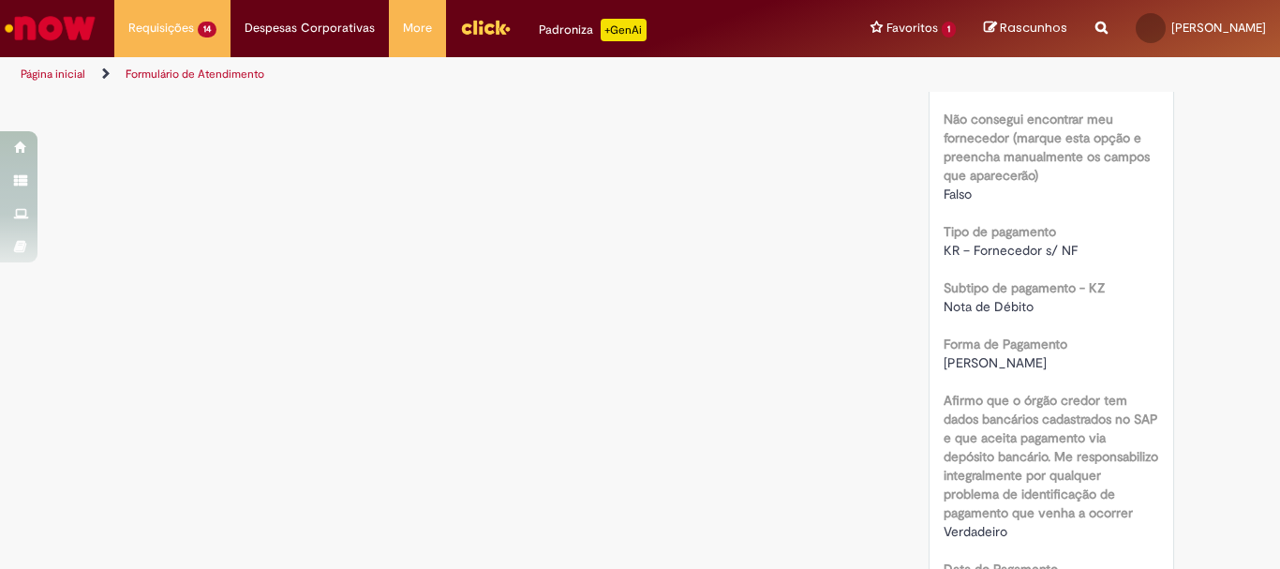
scroll to position [1326, 0]
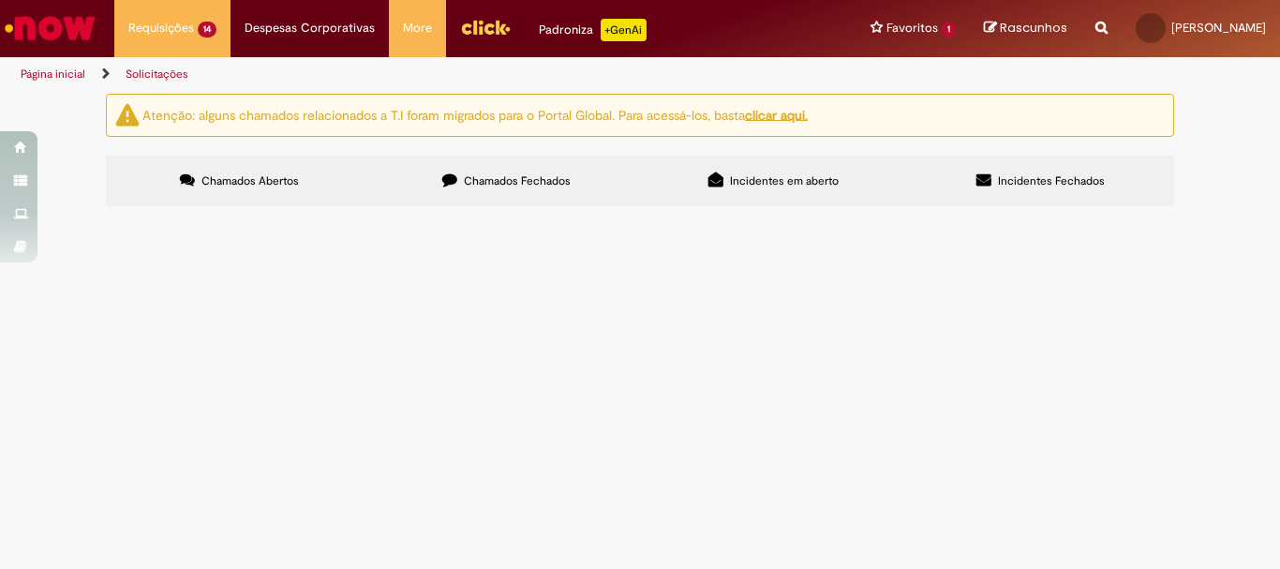
scroll to position [281, 0]
click at [0, 0] on span "LOCAÇÃO DE EQUIPAMENTOS" at bounding box center [0, 0] width 0 height 0
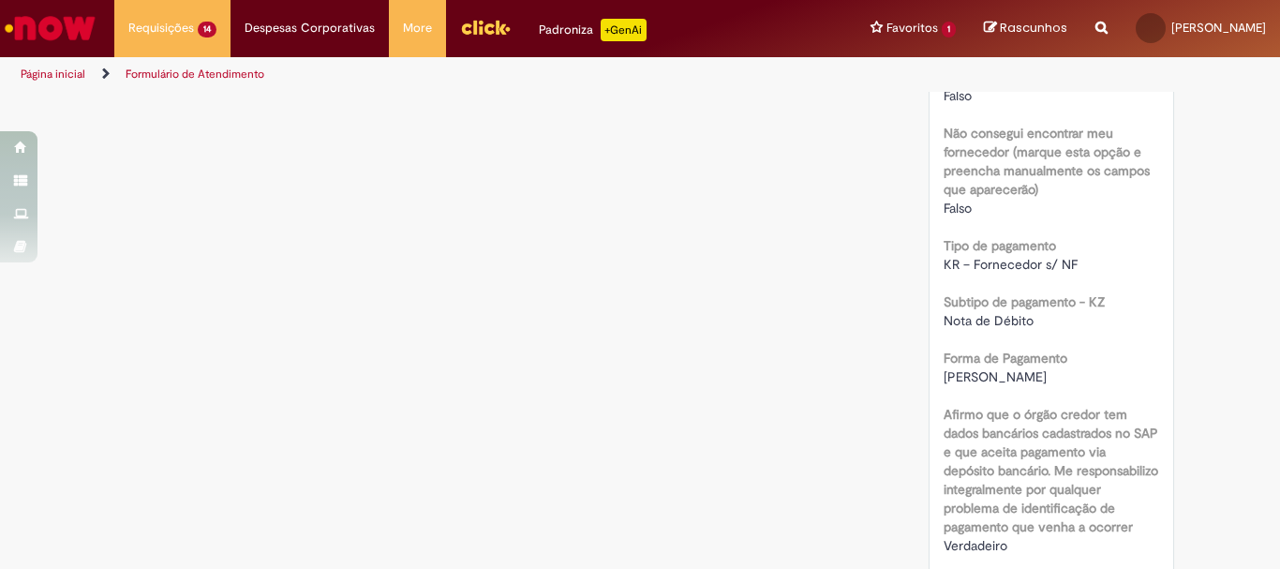
scroll to position [1687, 0]
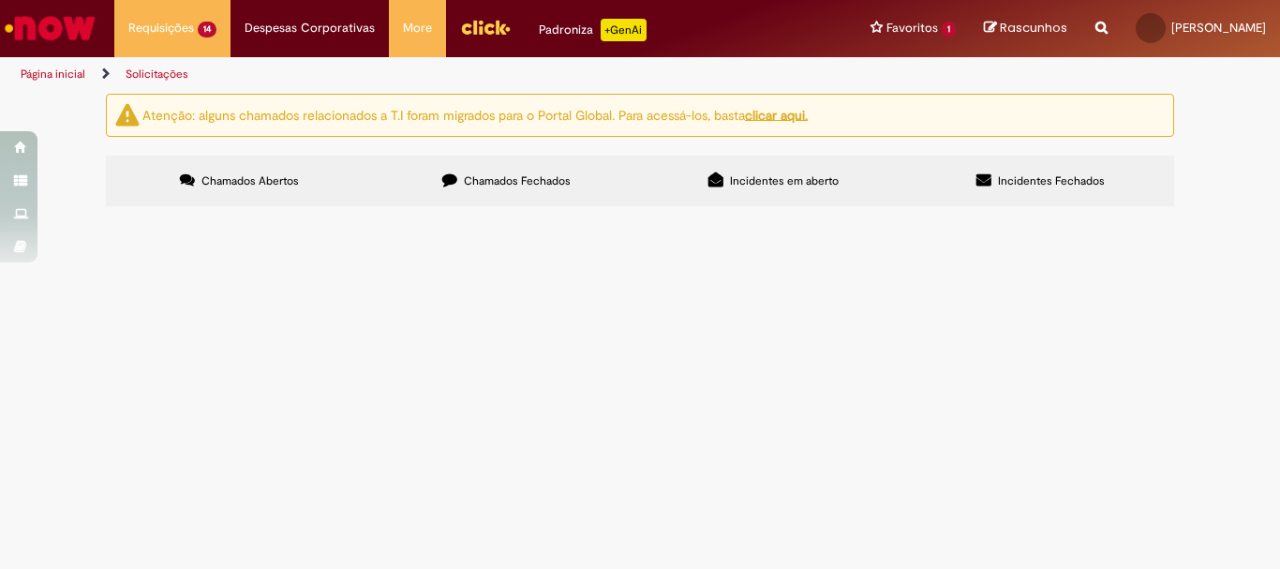
scroll to position [318, 0]
click at [0, 0] on span "R13427686" at bounding box center [0, 0] width 0 height 0
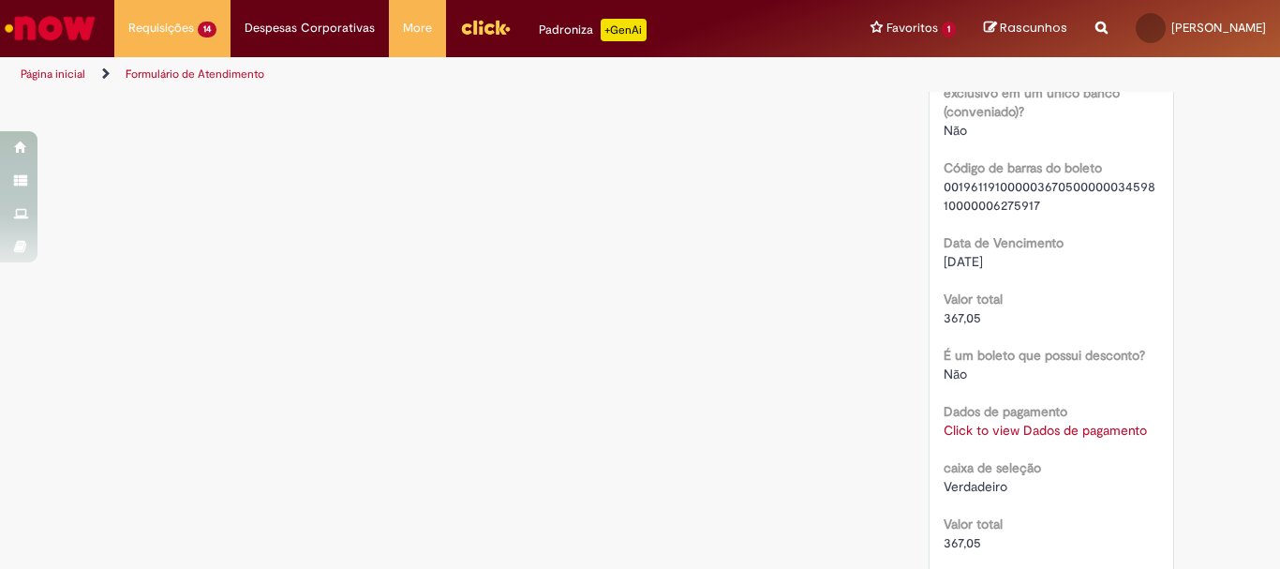
scroll to position [1596, 0]
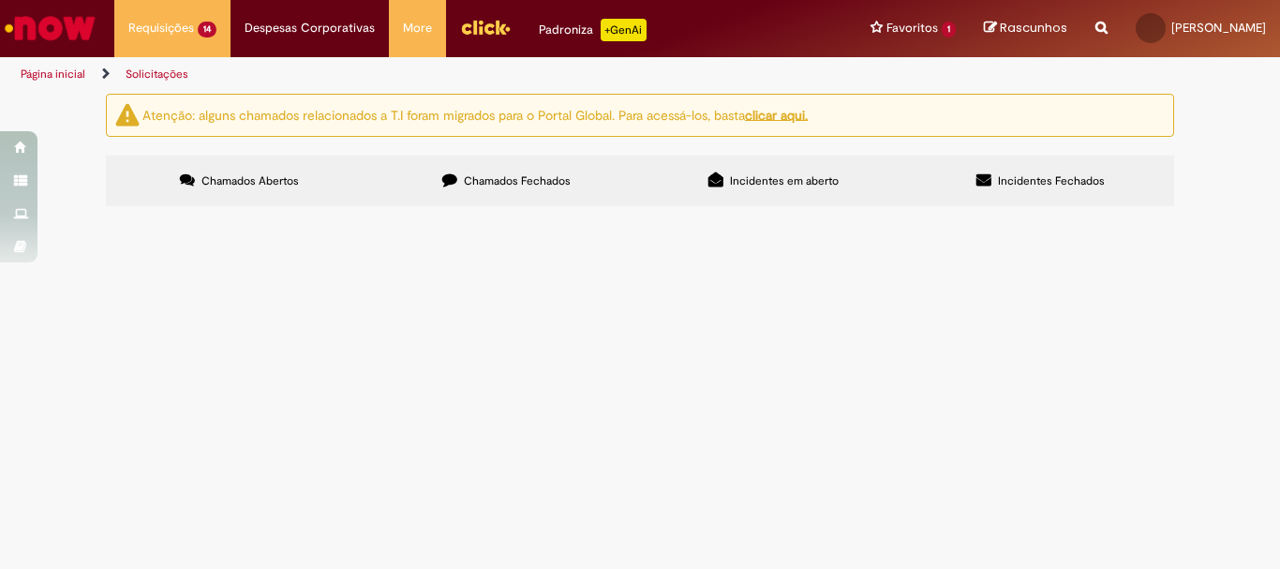
scroll to position [187, 0]
click at [0, 0] on span "Solicitação de numerário" at bounding box center [0, 0] width 0 height 0
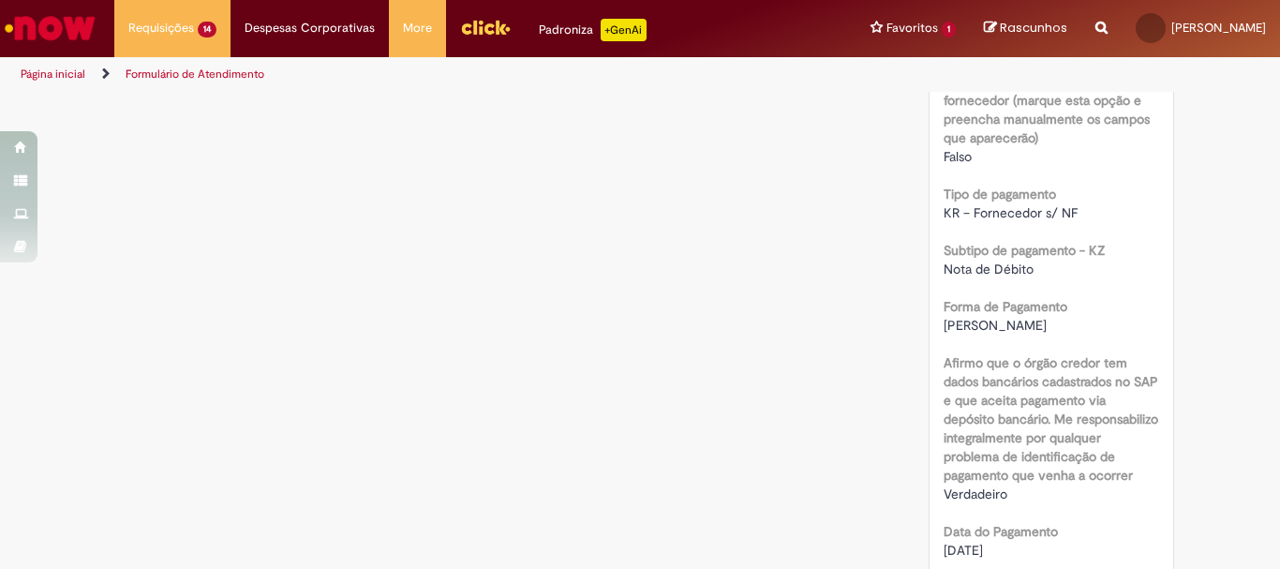
scroll to position [1326, 0]
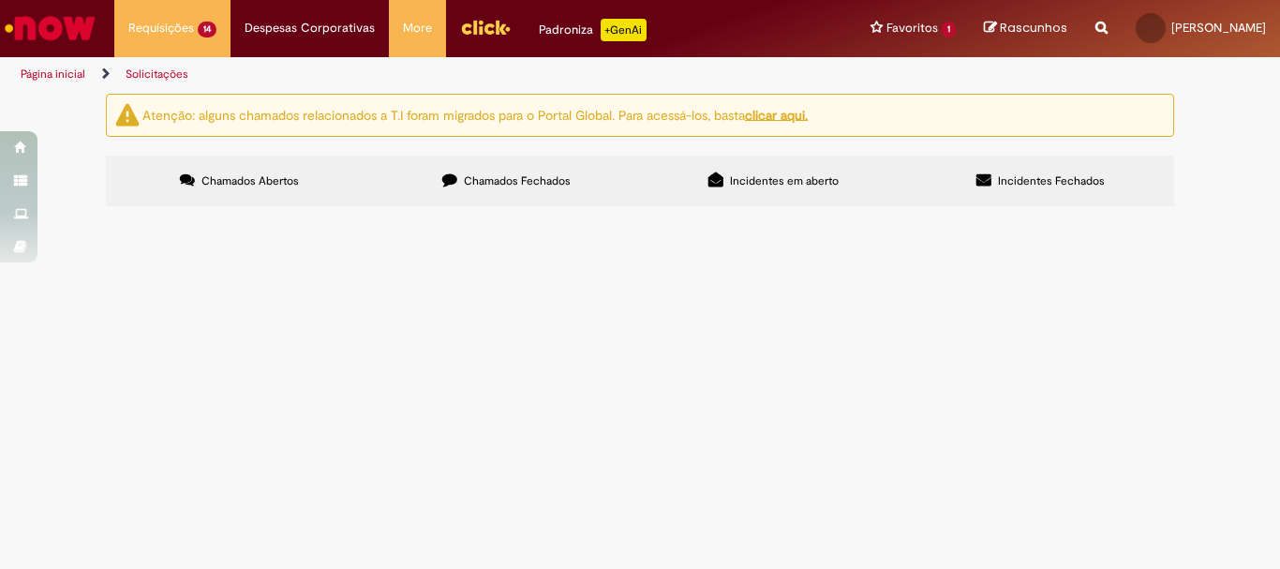
scroll to position [318, 0]
click at [0, 0] on span "ALUGUEL DE CATRACAS" at bounding box center [0, 0] width 0 height 0
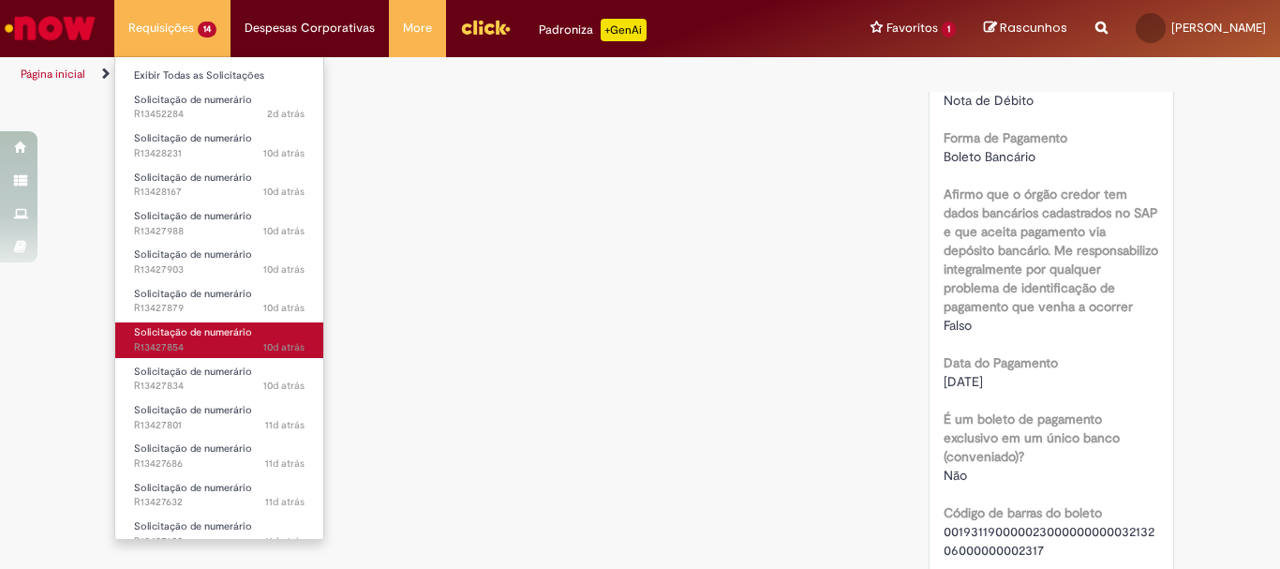
scroll to position [95, 0]
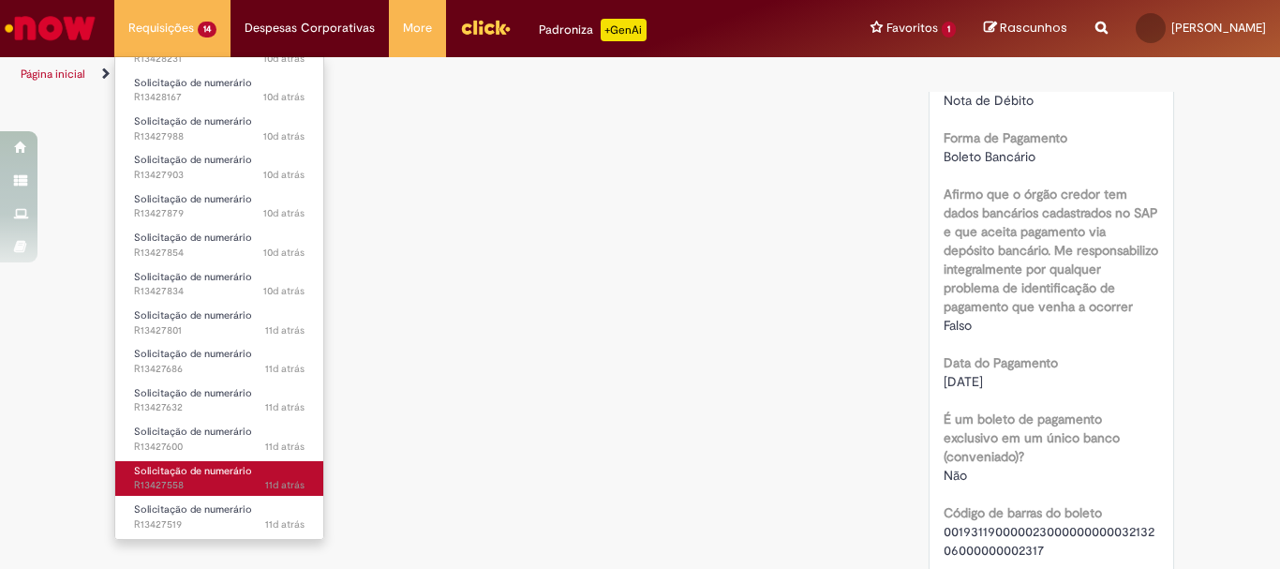
click at [192, 490] on span "11d atrás 11 dias atrás R13427558" at bounding box center [219, 485] width 171 height 15
